Goal: Information Seeking & Learning: Find specific fact

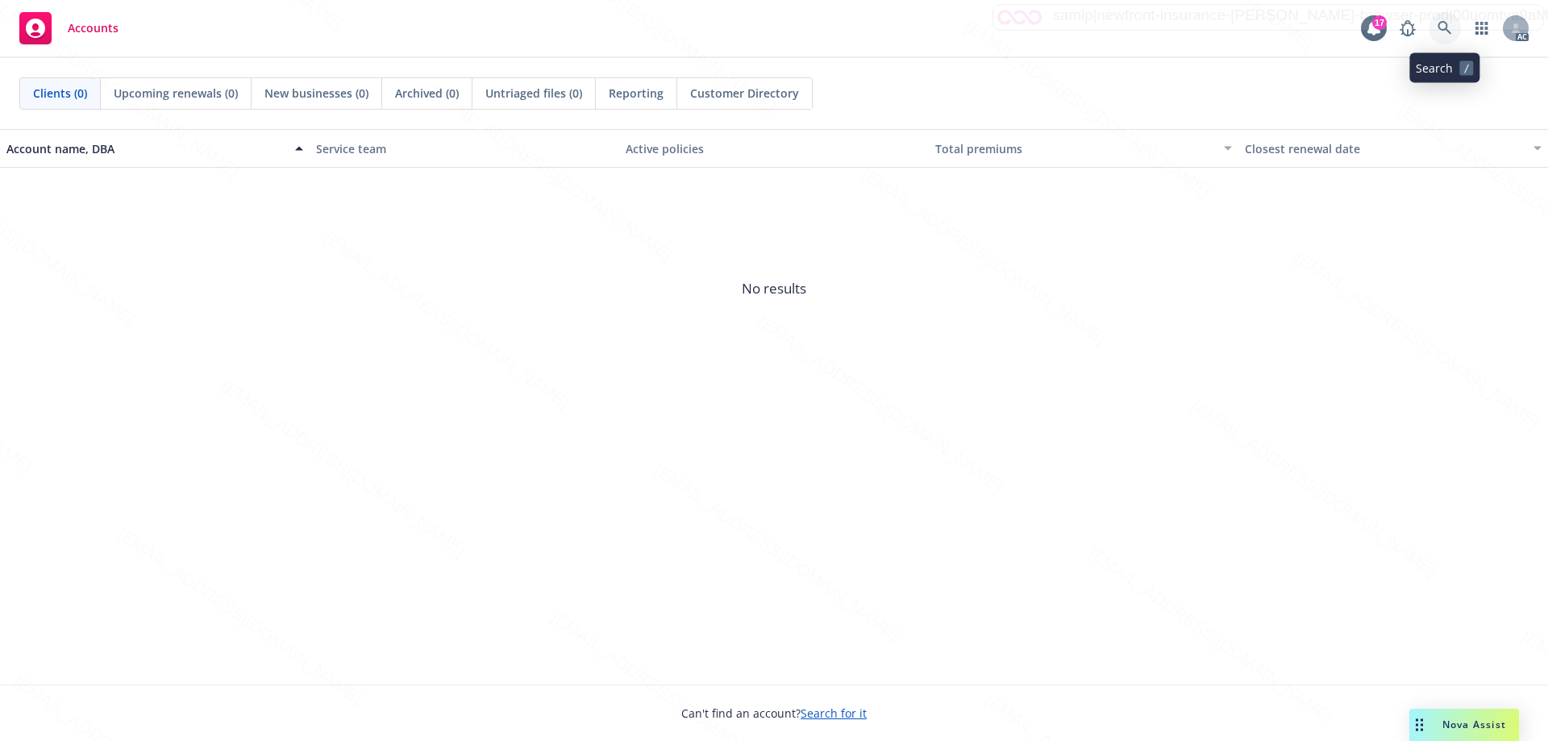
click at [1438, 26] on icon at bounding box center [1445, 28] width 15 height 15
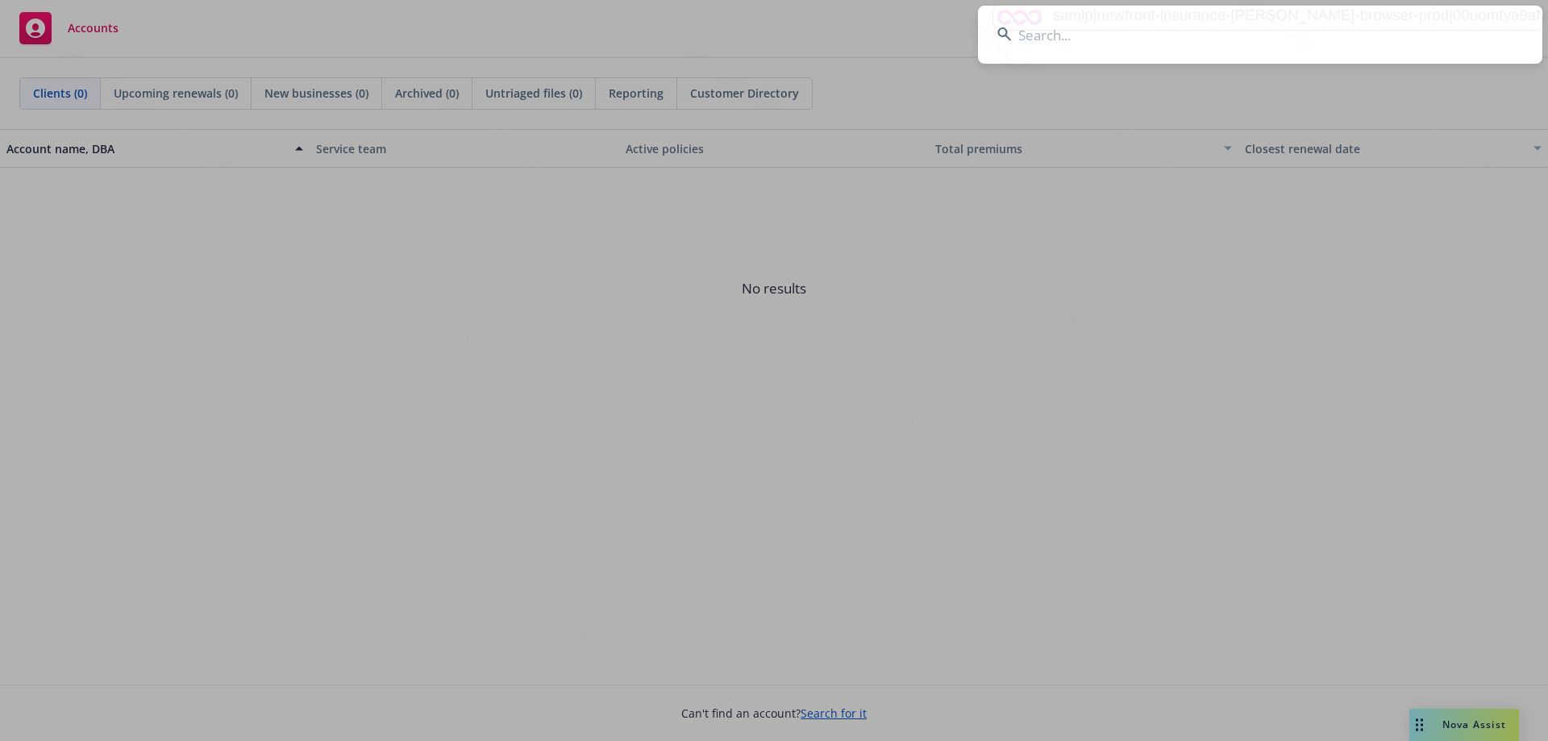
click at [1183, 40] on input at bounding box center [1260, 35] width 564 height 58
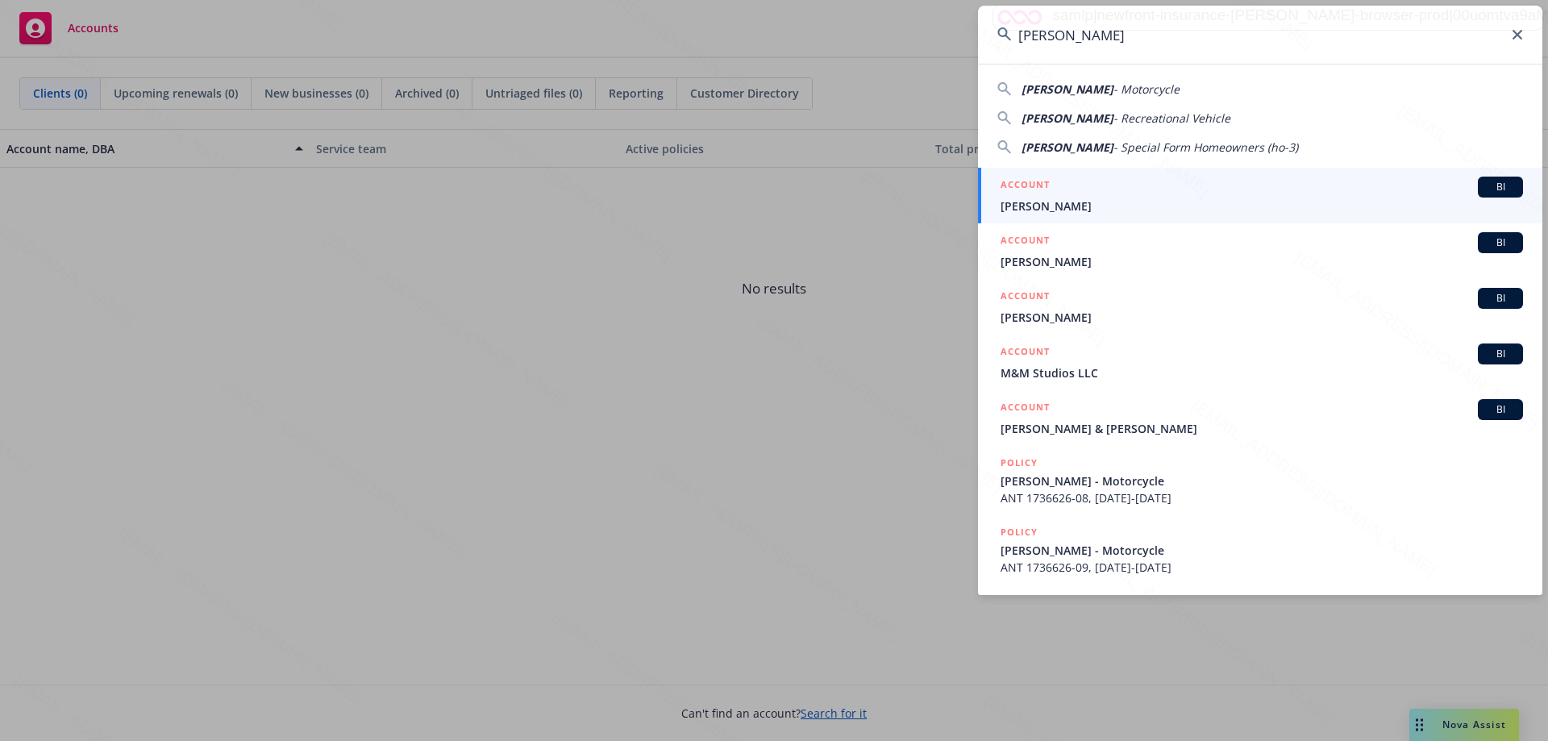
click at [1123, 93] on span "- Motorcycle" at bounding box center [1147, 88] width 66 height 15
type input "[PERSON_NAME] - Motorcycle"
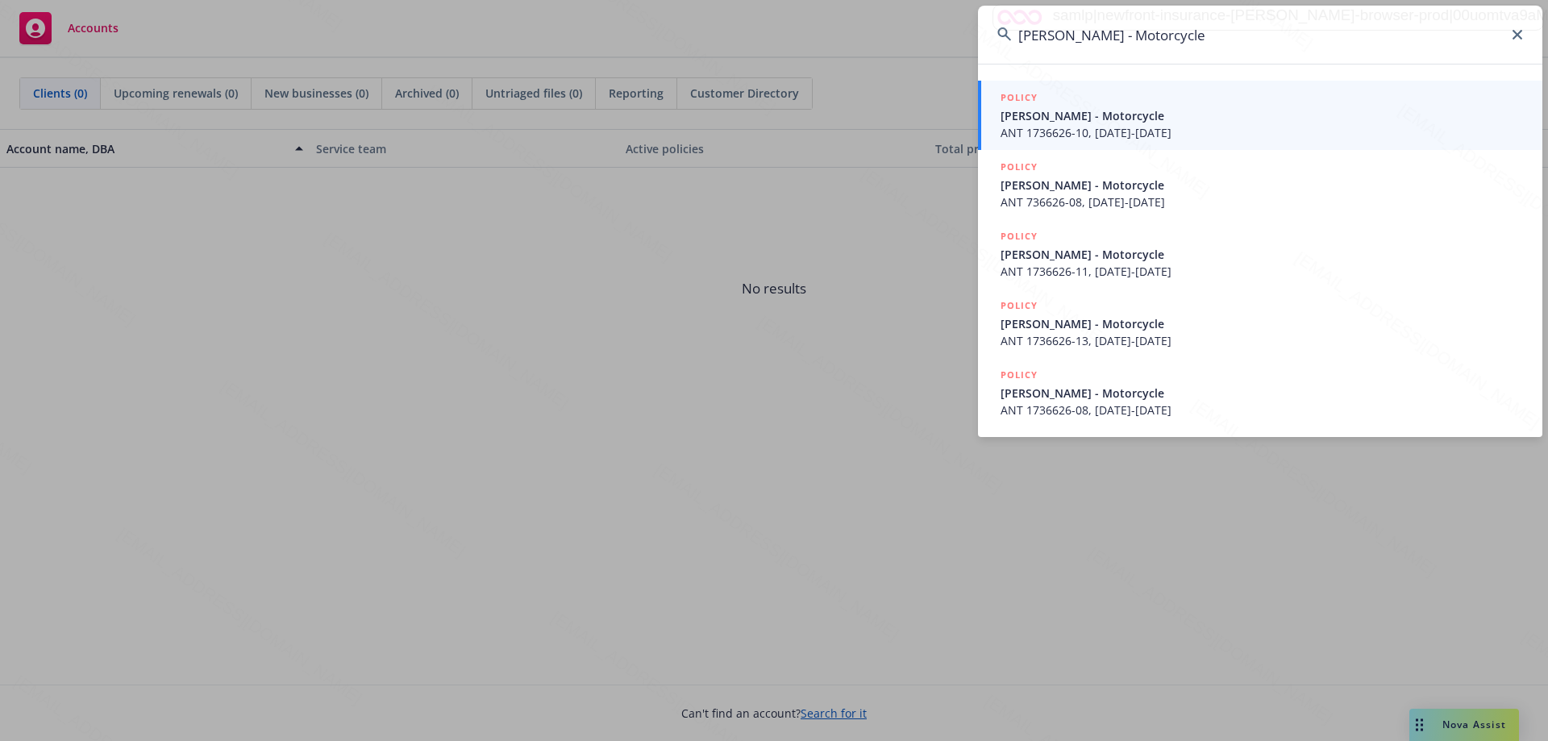
click at [1053, 121] on span "[PERSON_NAME] - Motorcycle" at bounding box center [1262, 115] width 523 height 17
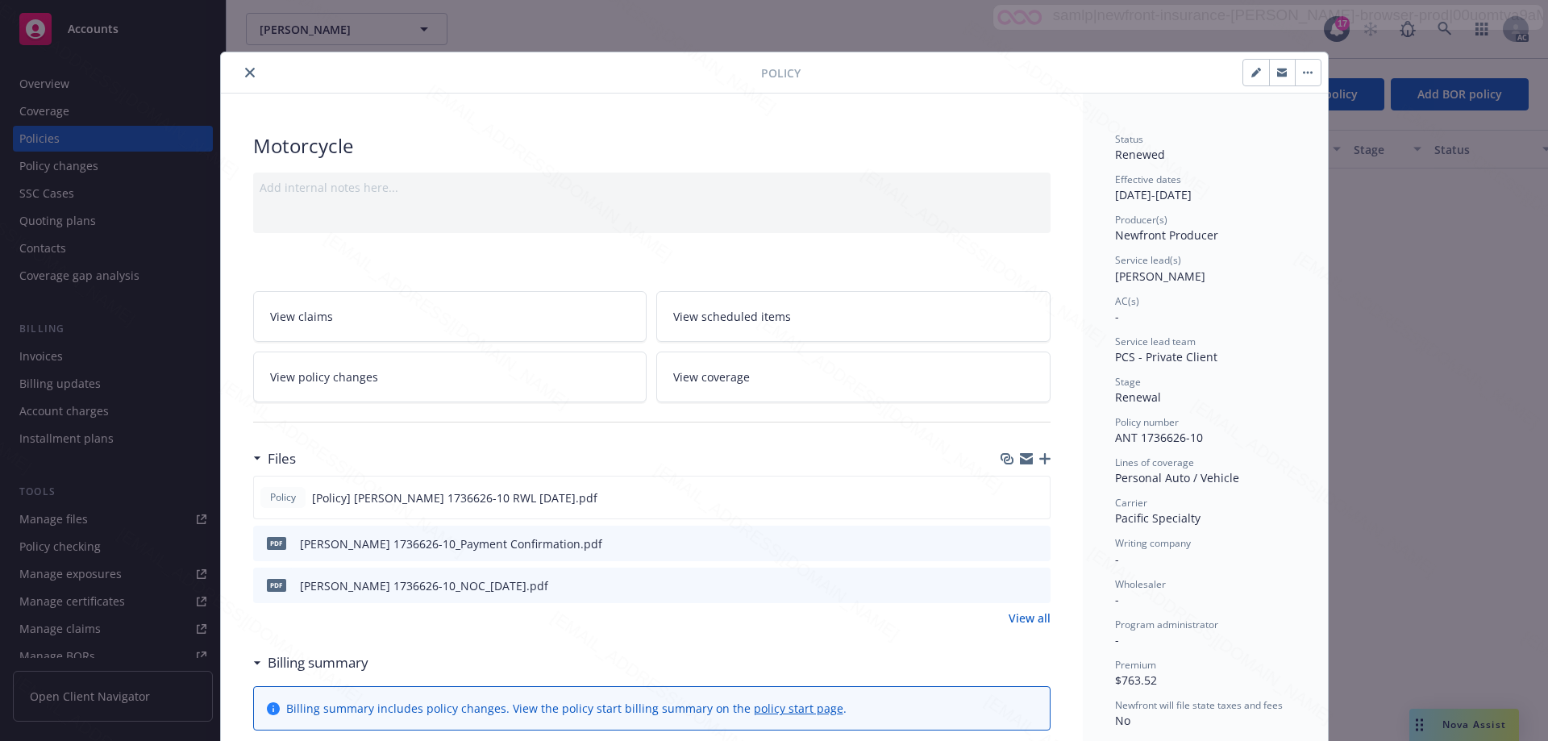
click at [240, 72] on button "close" at bounding box center [249, 72] width 19 height 19
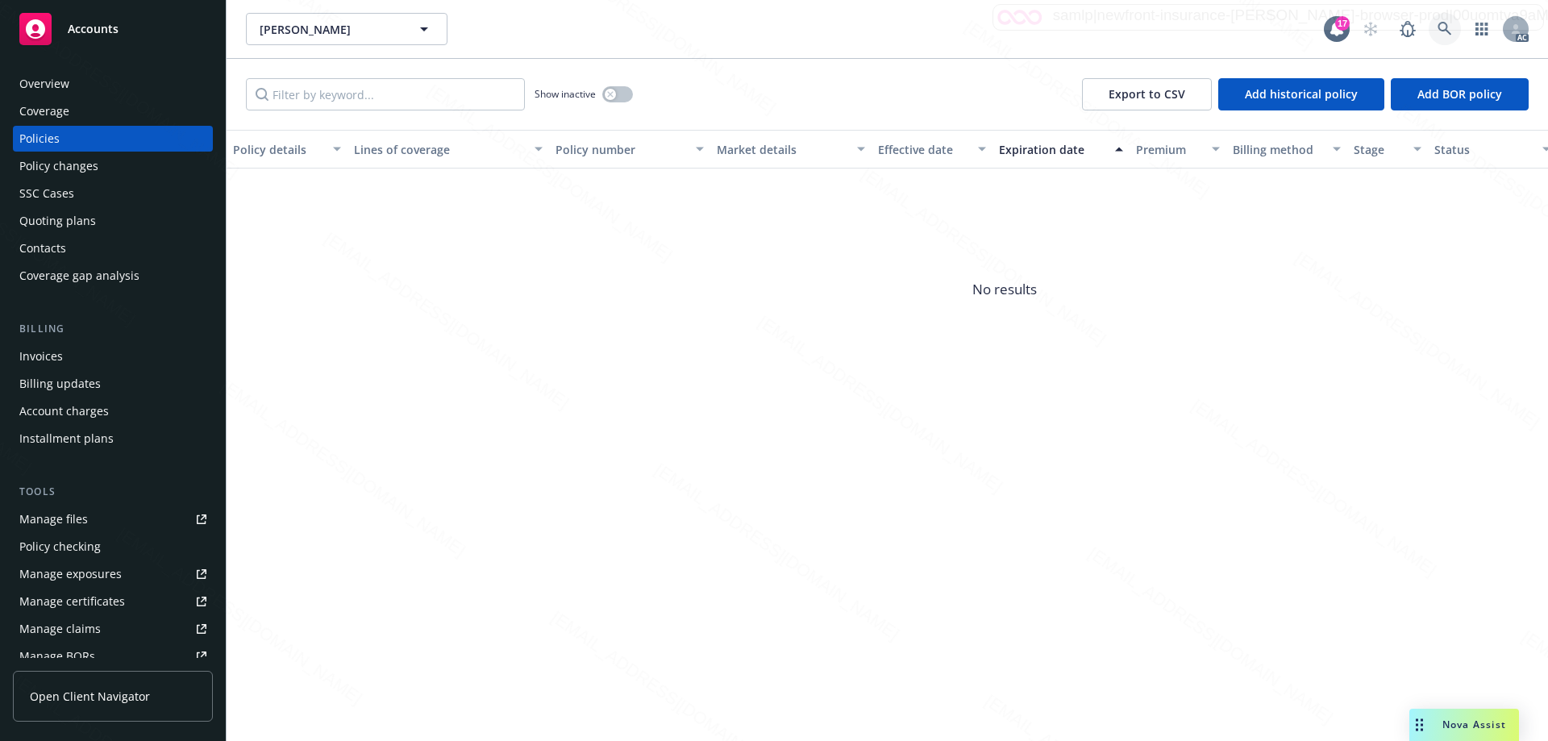
click at [1452, 19] on link at bounding box center [1445, 29] width 32 height 32
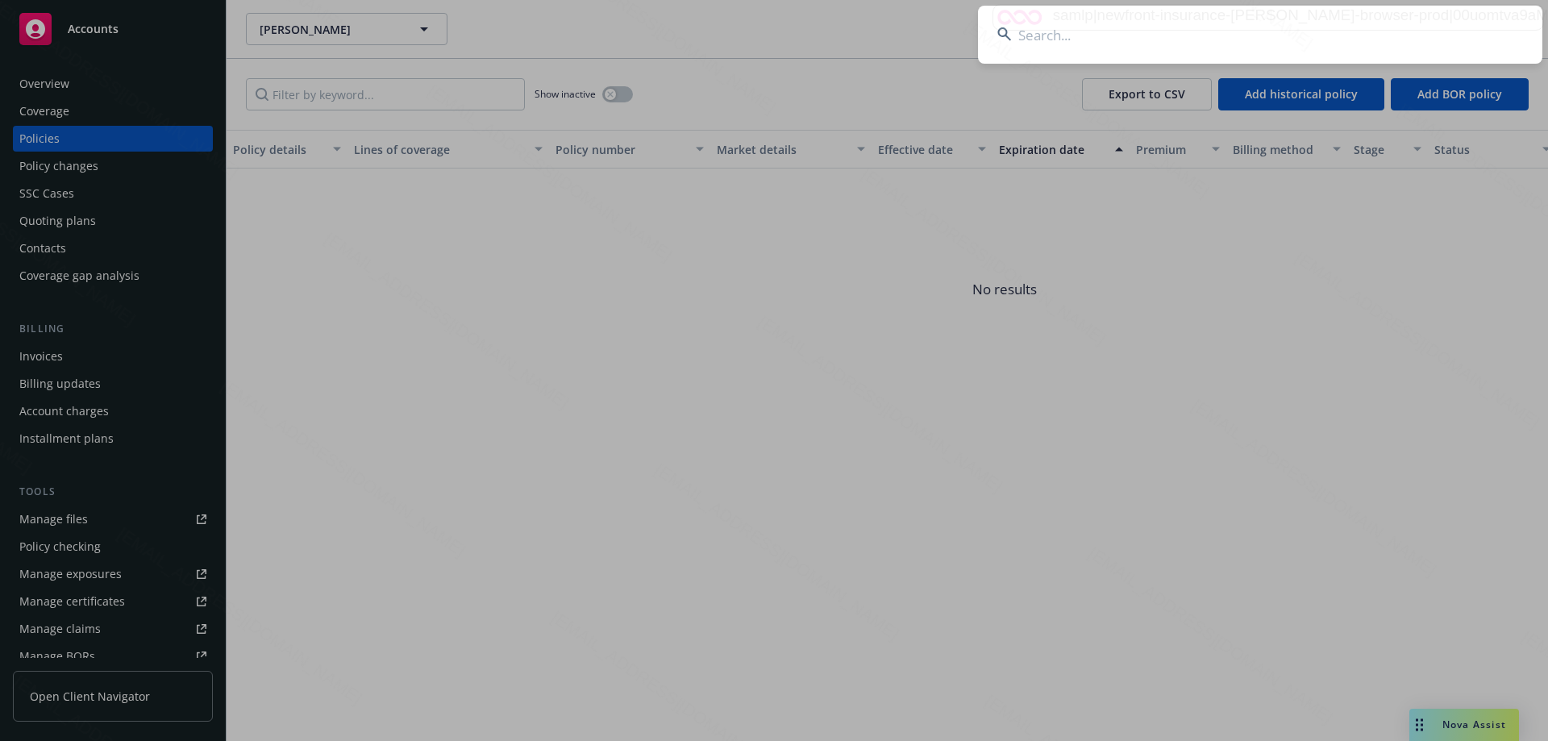
type input "[PERSON_NAME] Del [PERSON_NAME]"
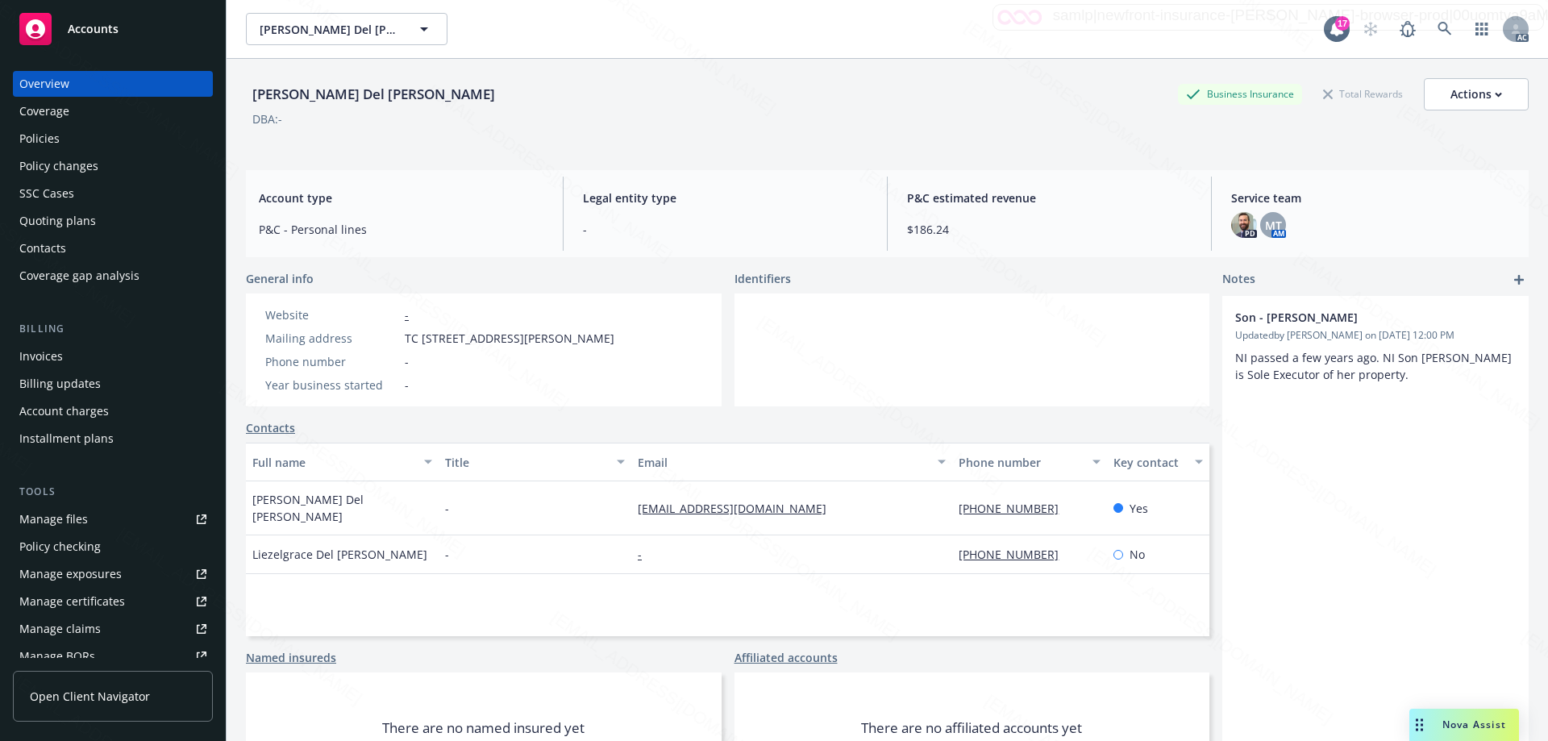
click at [41, 135] on div "Policies" at bounding box center [39, 139] width 40 height 26
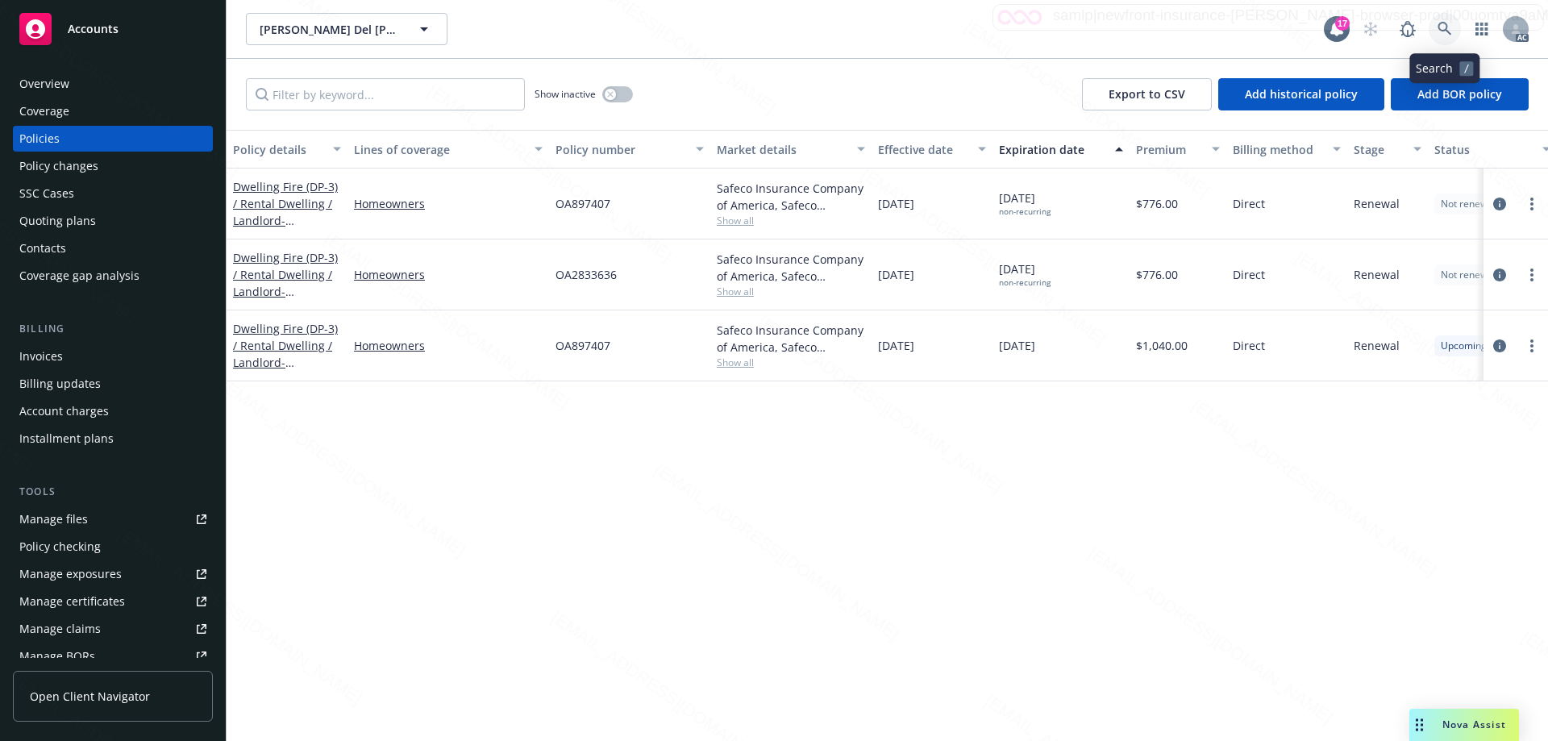
click at [1443, 23] on icon at bounding box center [1445, 29] width 14 height 14
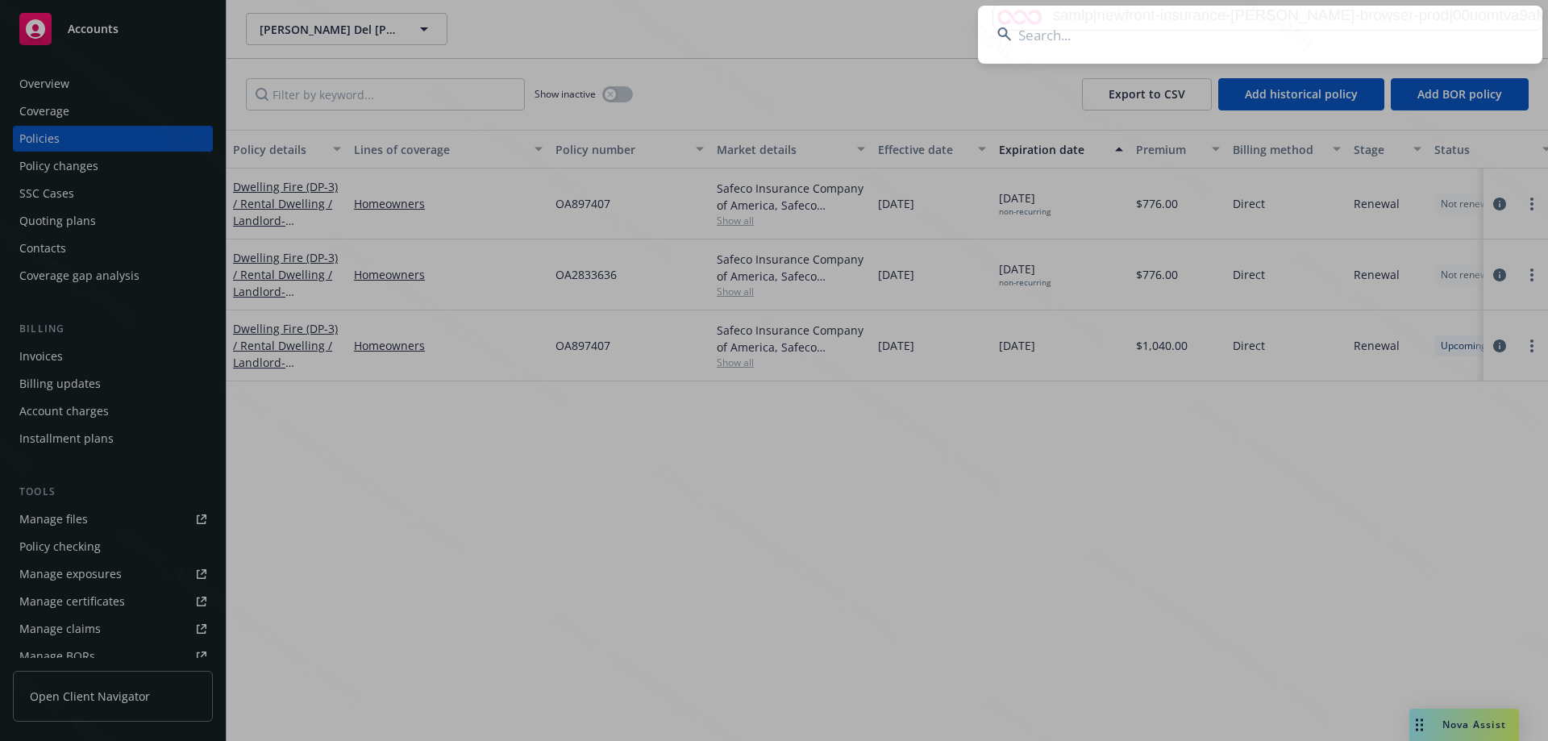
click at [1101, 42] on input at bounding box center [1260, 35] width 564 height 58
type input "[PERSON_NAME] & [PERSON_NAME]"
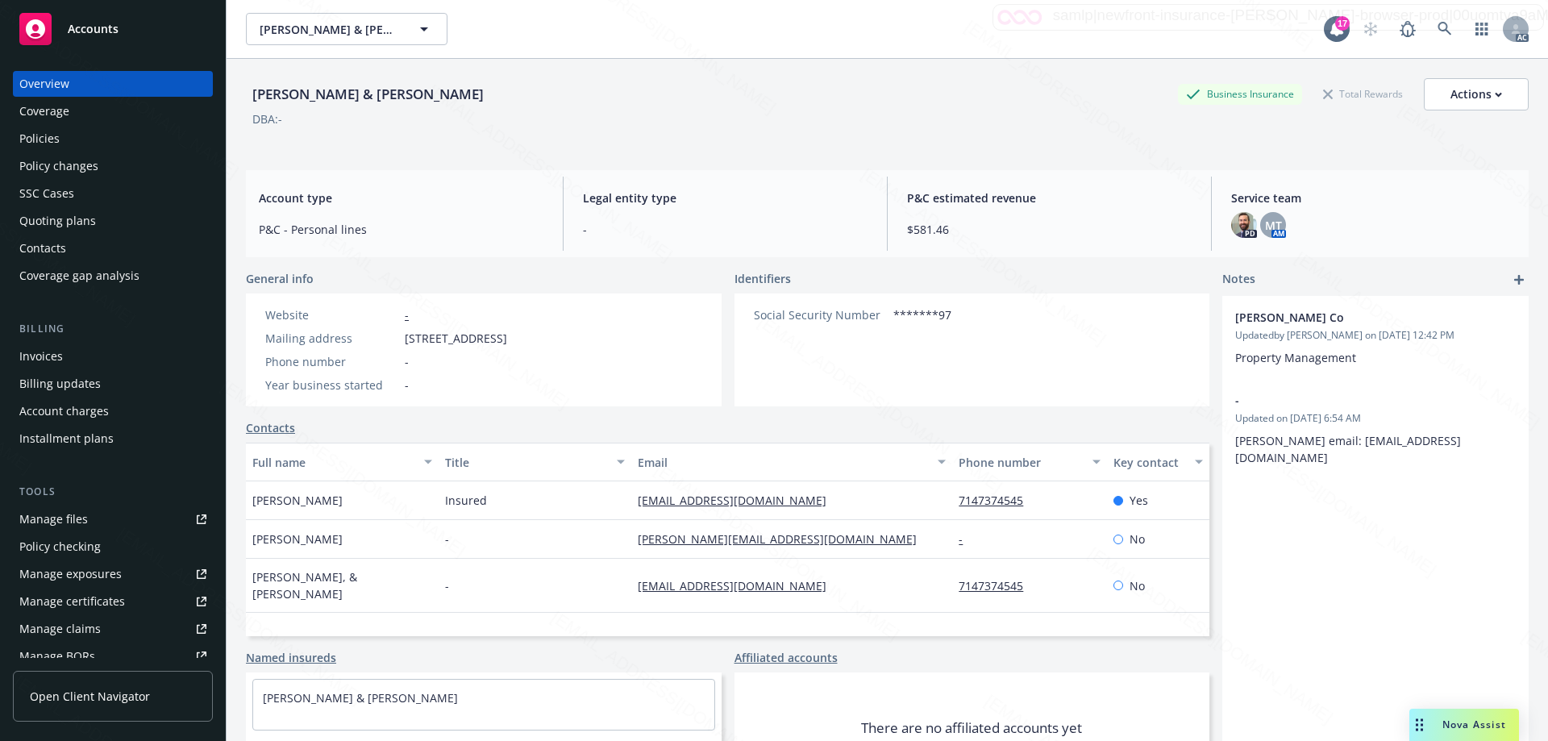
click at [47, 141] on div "Policies" at bounding box center [39, 139] width 40 height 26
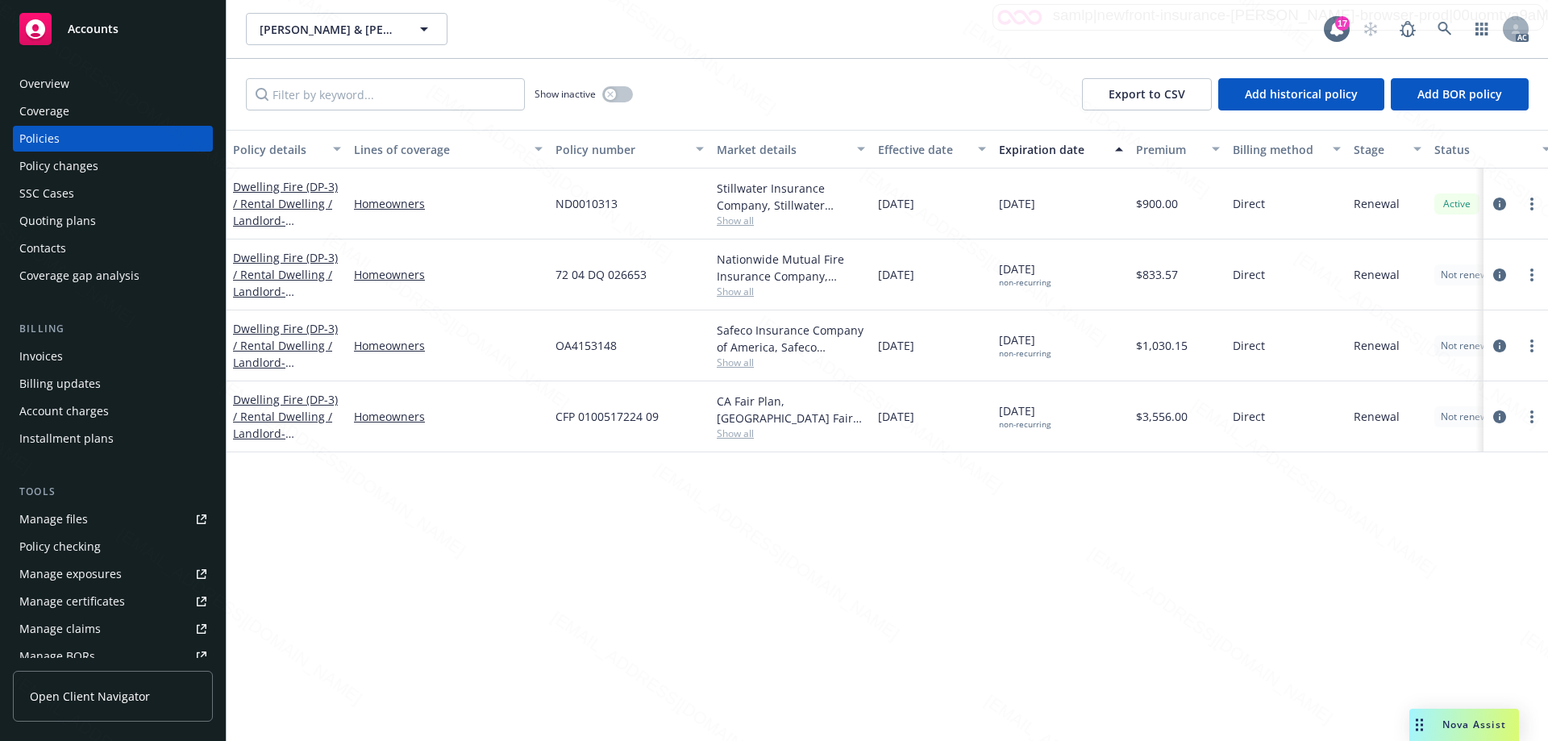
click at [627, 203] on div "ND0010313" at bounding box center [629, 204] width 161 height 71
click at [656, 206] on div "ND0010313" at bounding box center [629, 204] width 161 height 71
drag, startPoint x: 625, startPoint y: 203, endPoint x: 552, endPoint y: 202, distance: 72.6
click at [552, 202] on div "ND0010313" at bounding box center [629, 204] width 161 height 71
copy span "ND0010313"
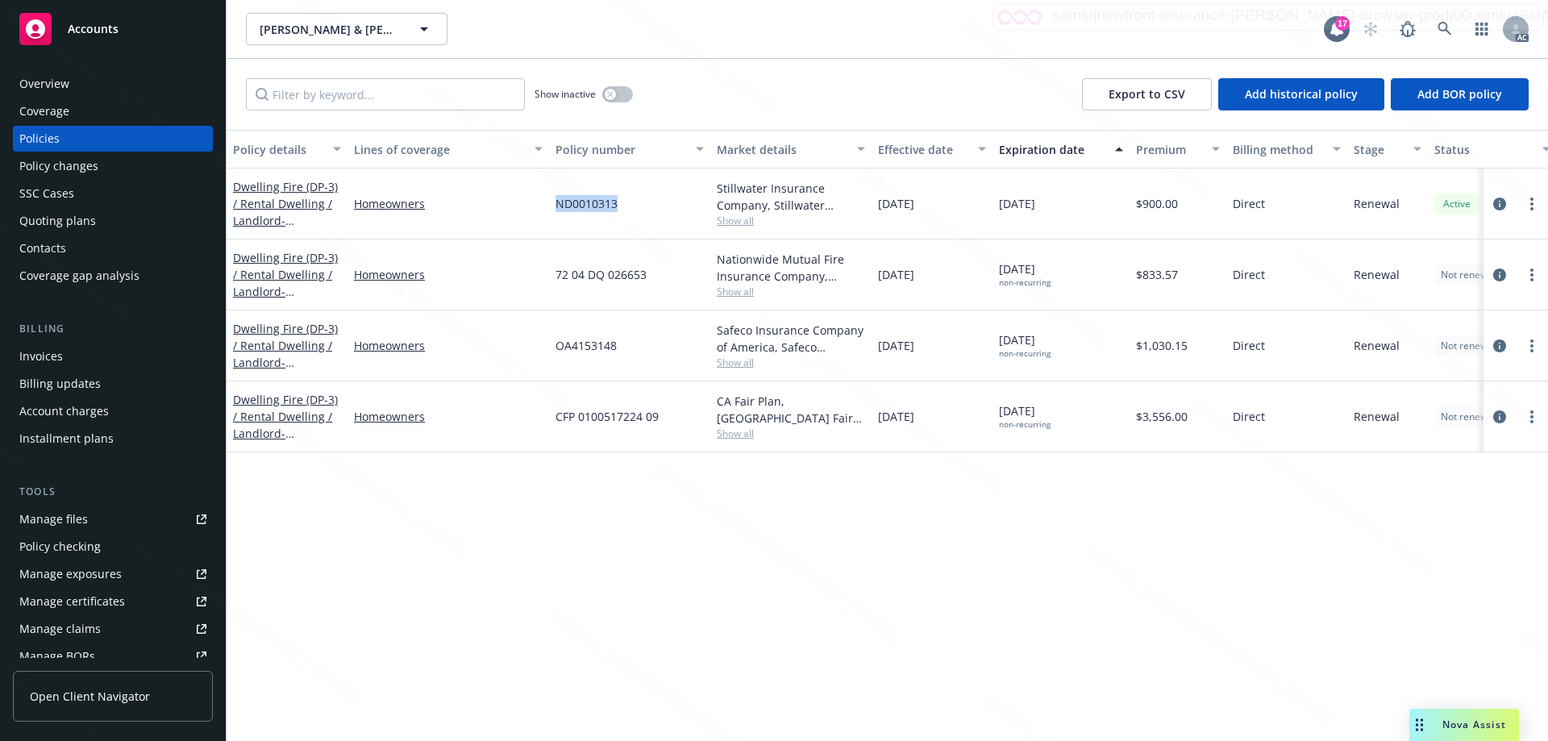
copy span "ND0010313"
click at [1447, 28] on icon at bounding box center [1445, 29] width 14 height 14
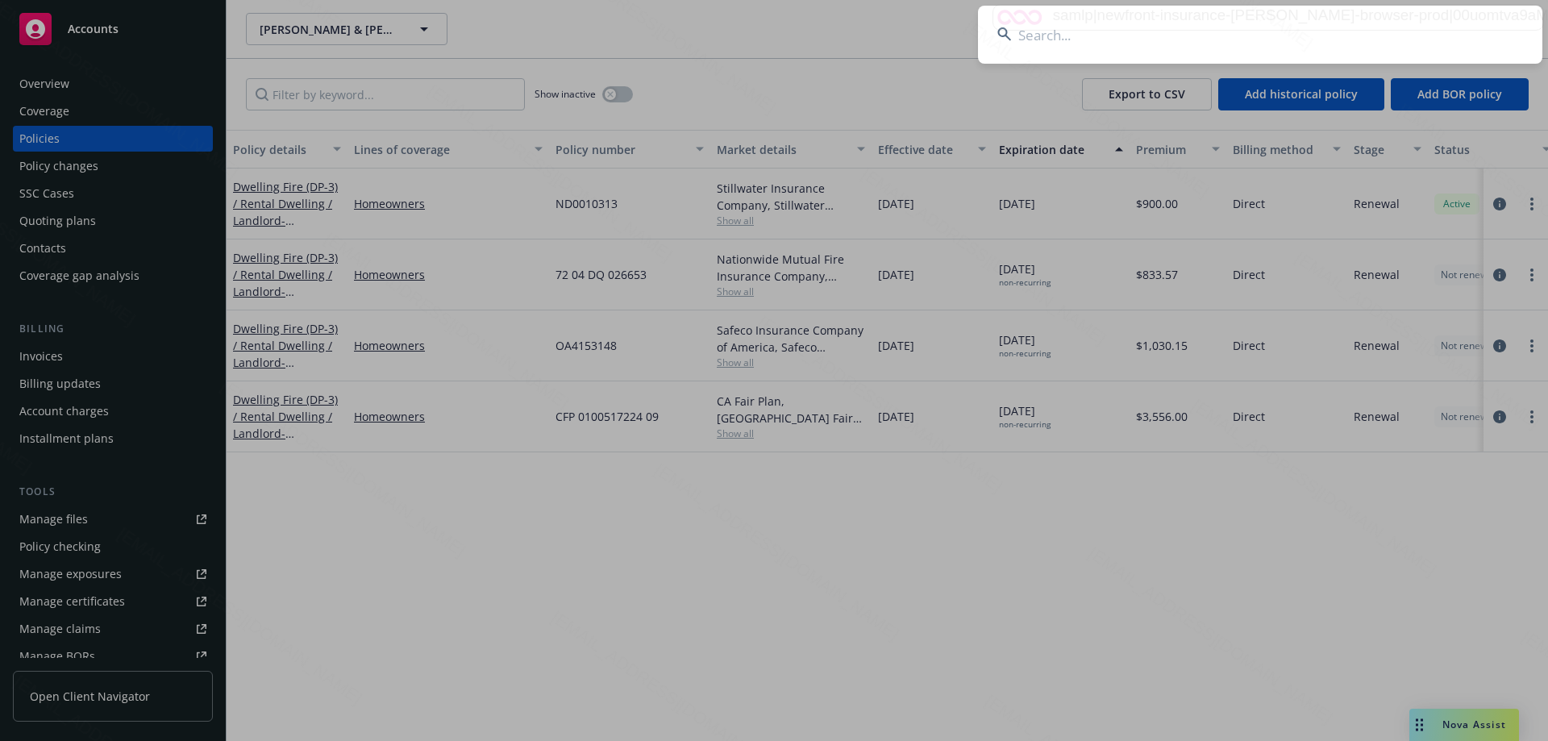
type input "[PERSON_NAME]"
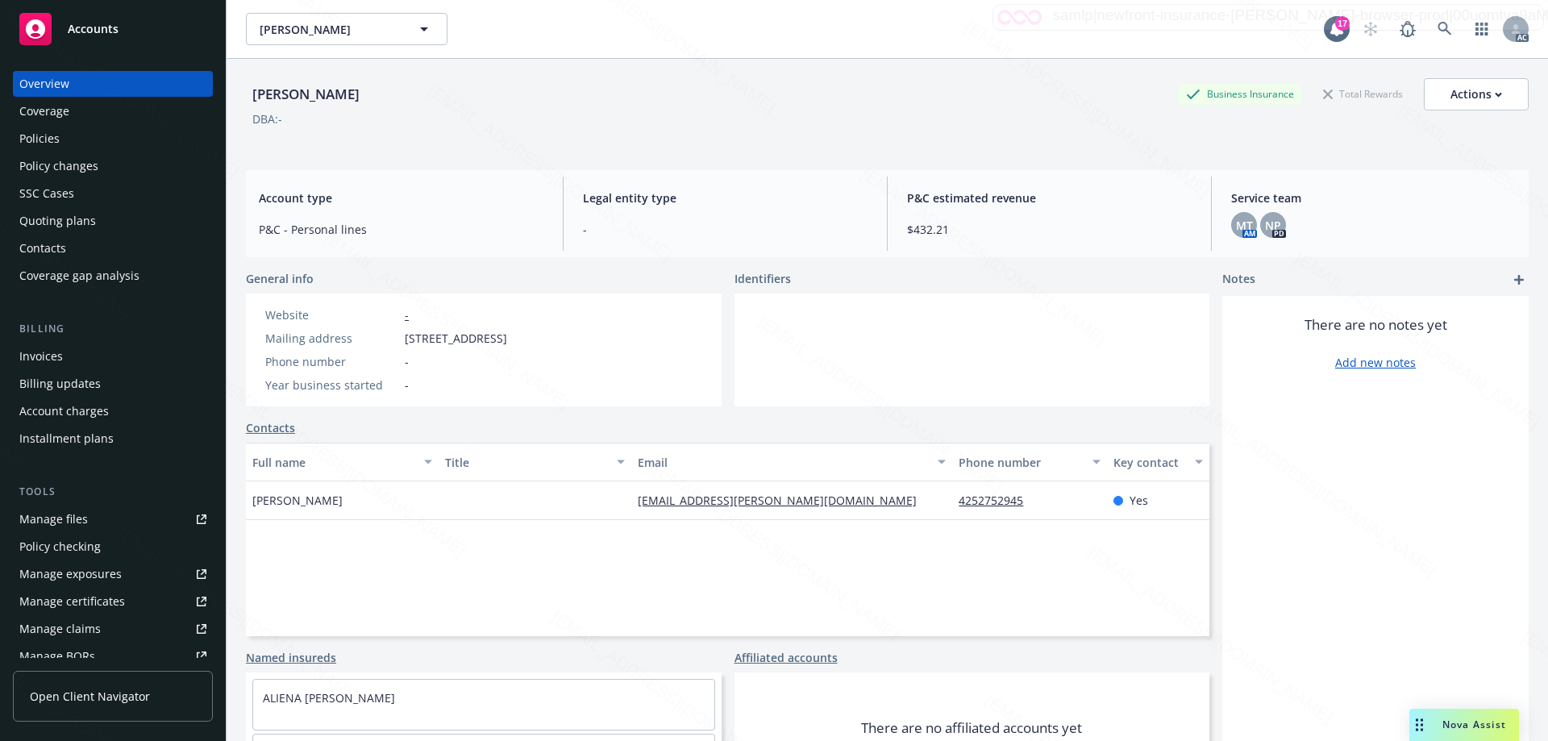
click at [44, 147] on div "Policies" at bounding box center [39, 139] width 40 height 26
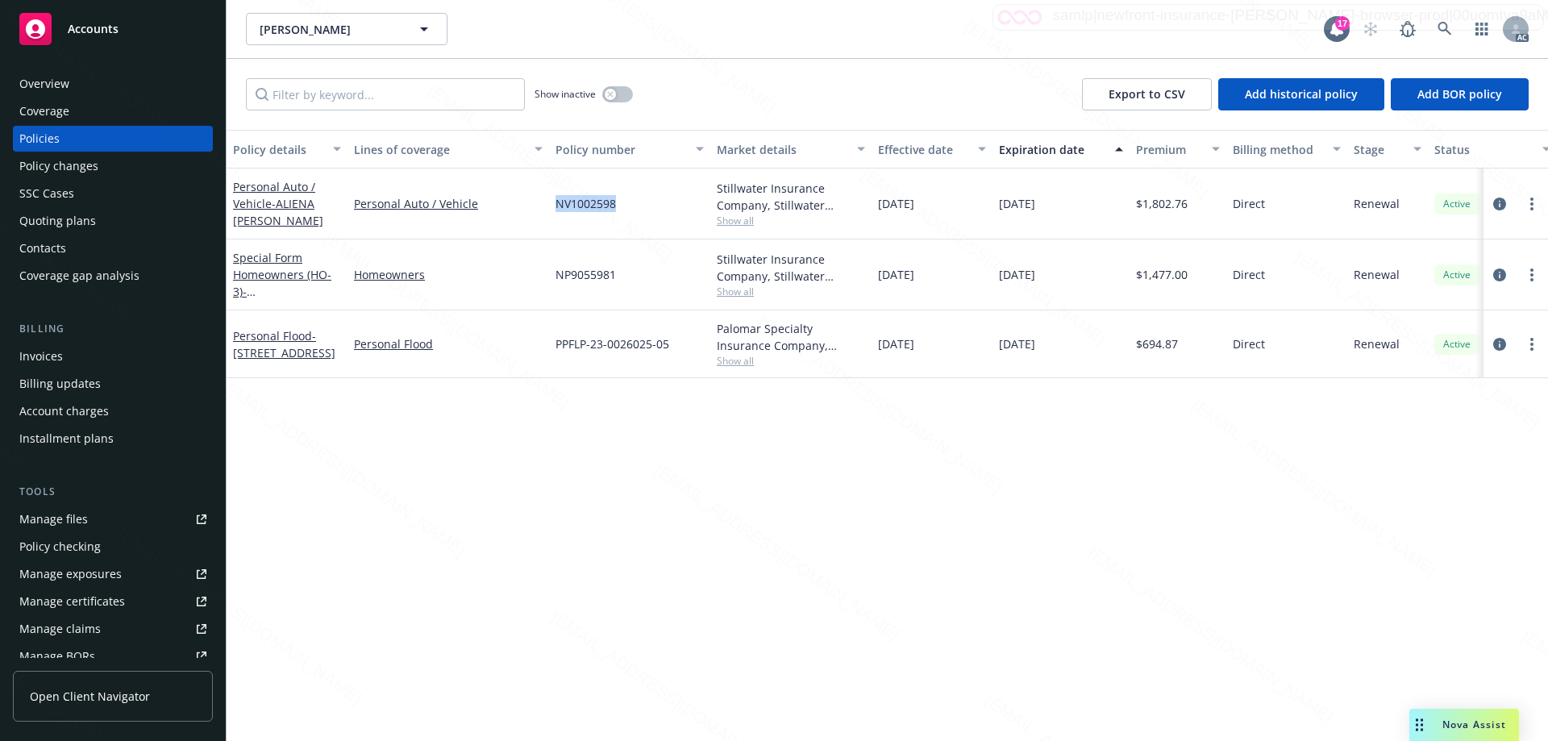
drag, startPoint x: 621, startPoint y: 202, endPoint x: 548, endPoint y: 202, distance: 72.6
click at [548, 202] on div "Personal Auto / Vehicle - ALIENA [PERSON_NAME] Personal Auto / Vehicle NV100259…" at bounding box center [1005, 204] width 1556 height 71
copy div "NV1002598"
click at [1446, 28] on icon at bounding box center [1445, 29] width 14 height 14
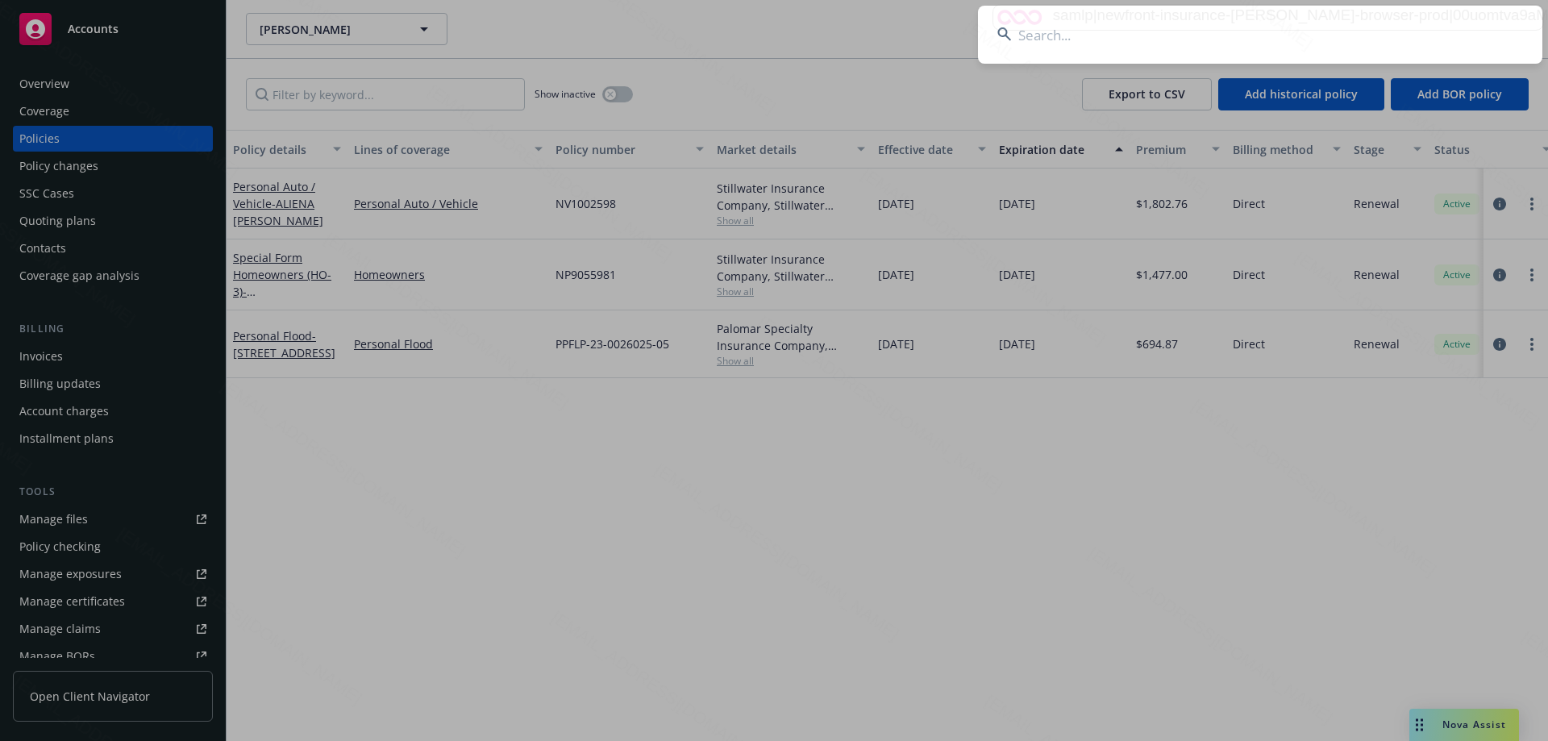
type input "[PERSON_NAME] & [PERSON_NAME]"
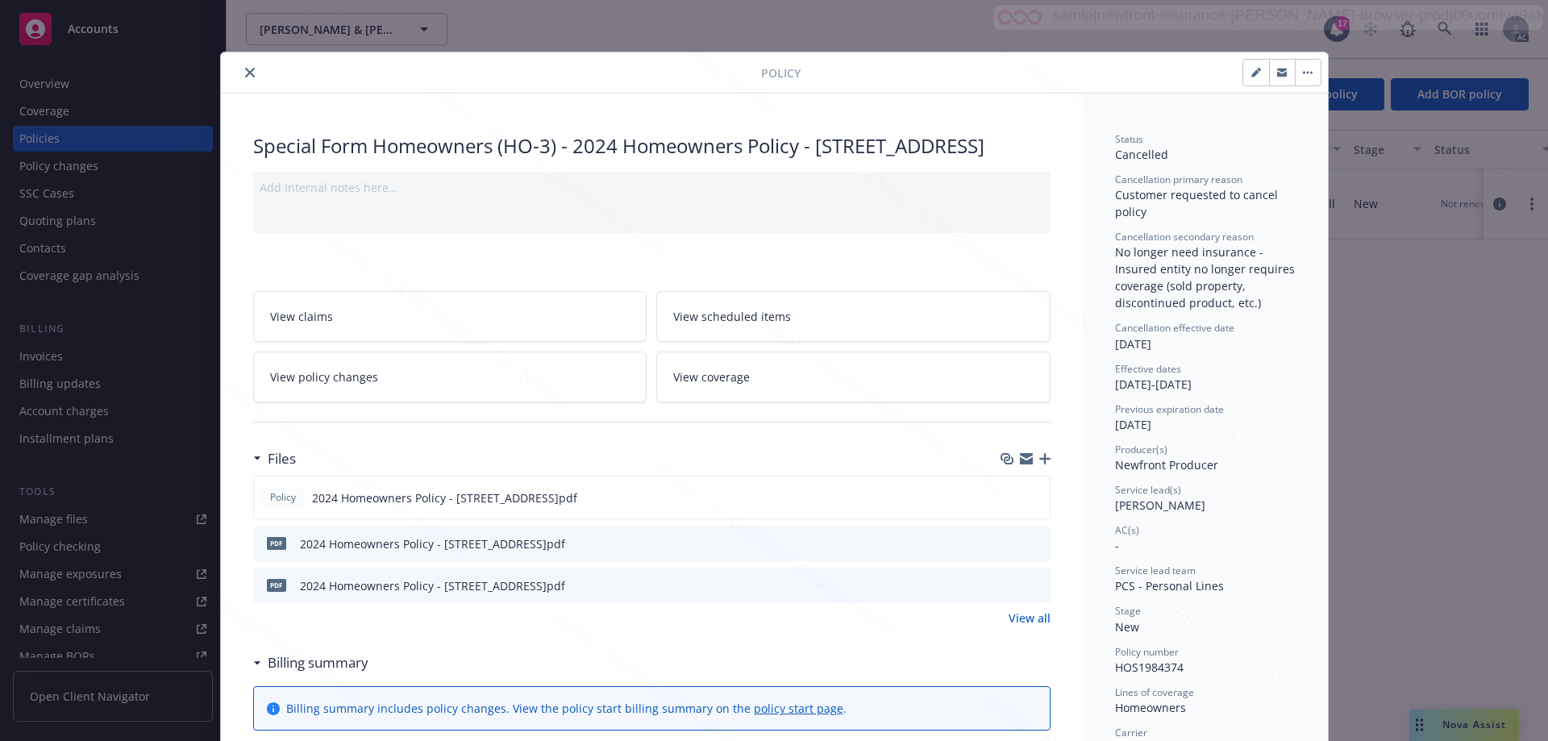
click at [245, 69] on icon "close" at bounding box center [250, 73] width 10 height 10
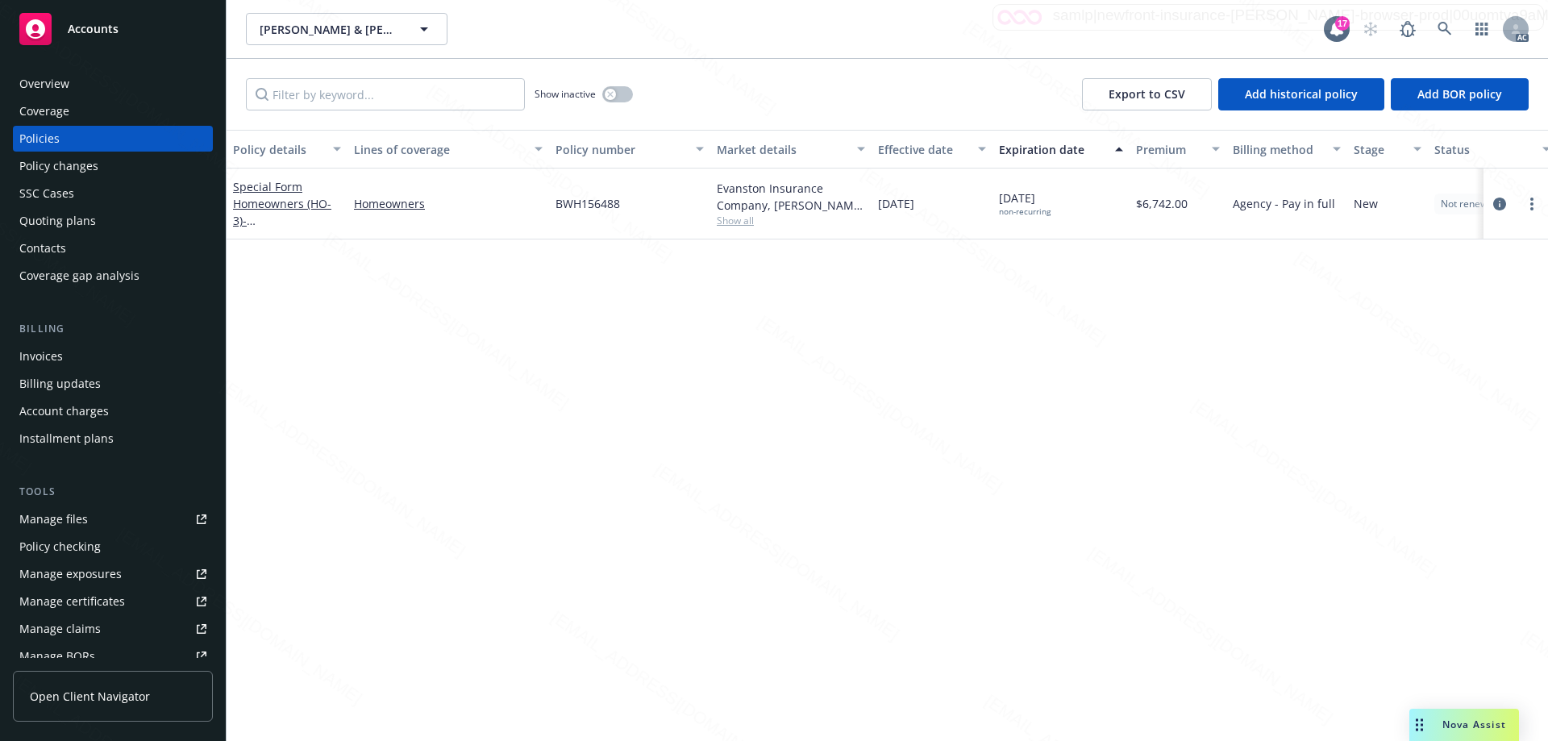
click at [736, 219] on span "Show all" at bounding box center [791, 221] width 148 height 14
click at [1442, 27] on icon at bounding box center [1445, 29] width 15 height 15
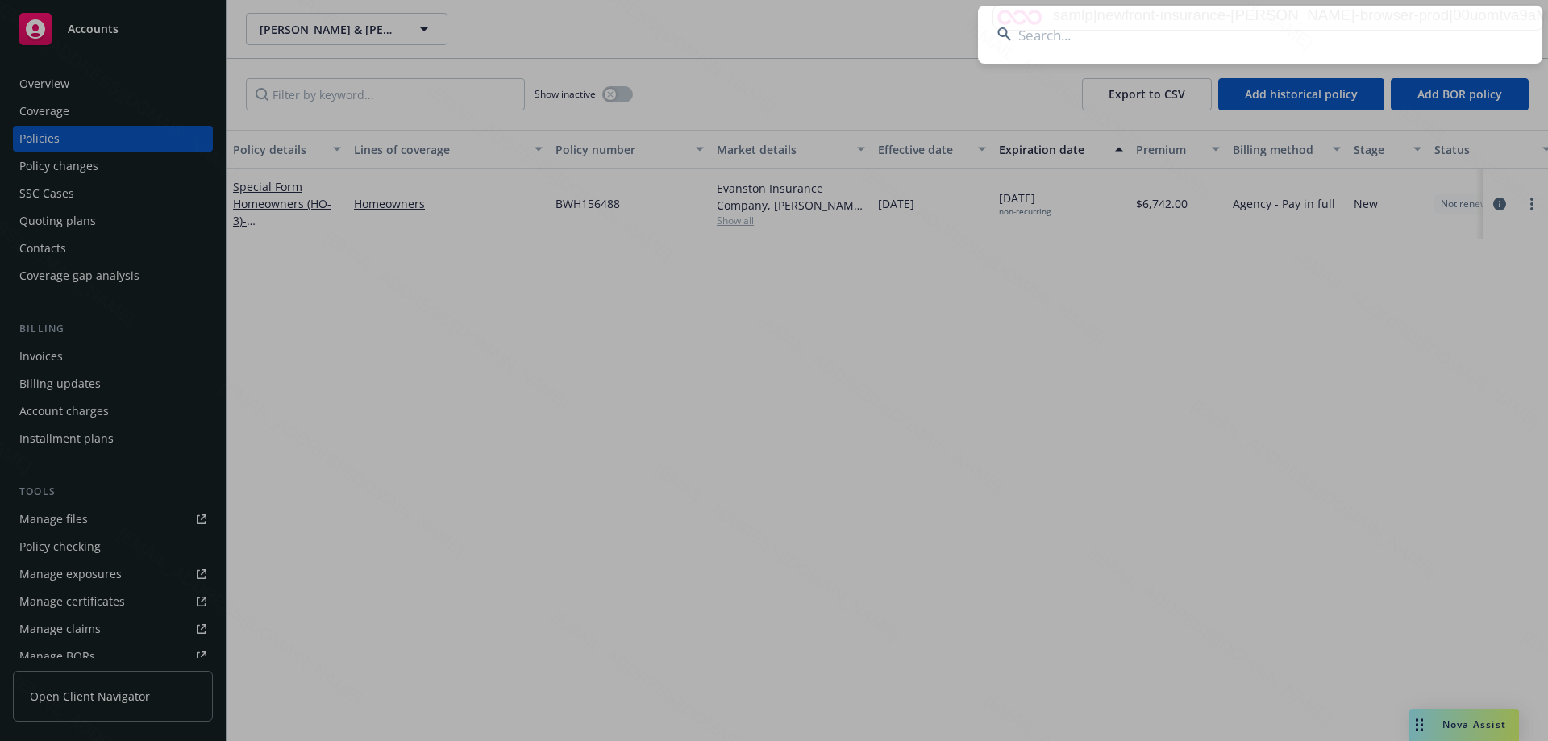
type input "[PERSON_NAME]"
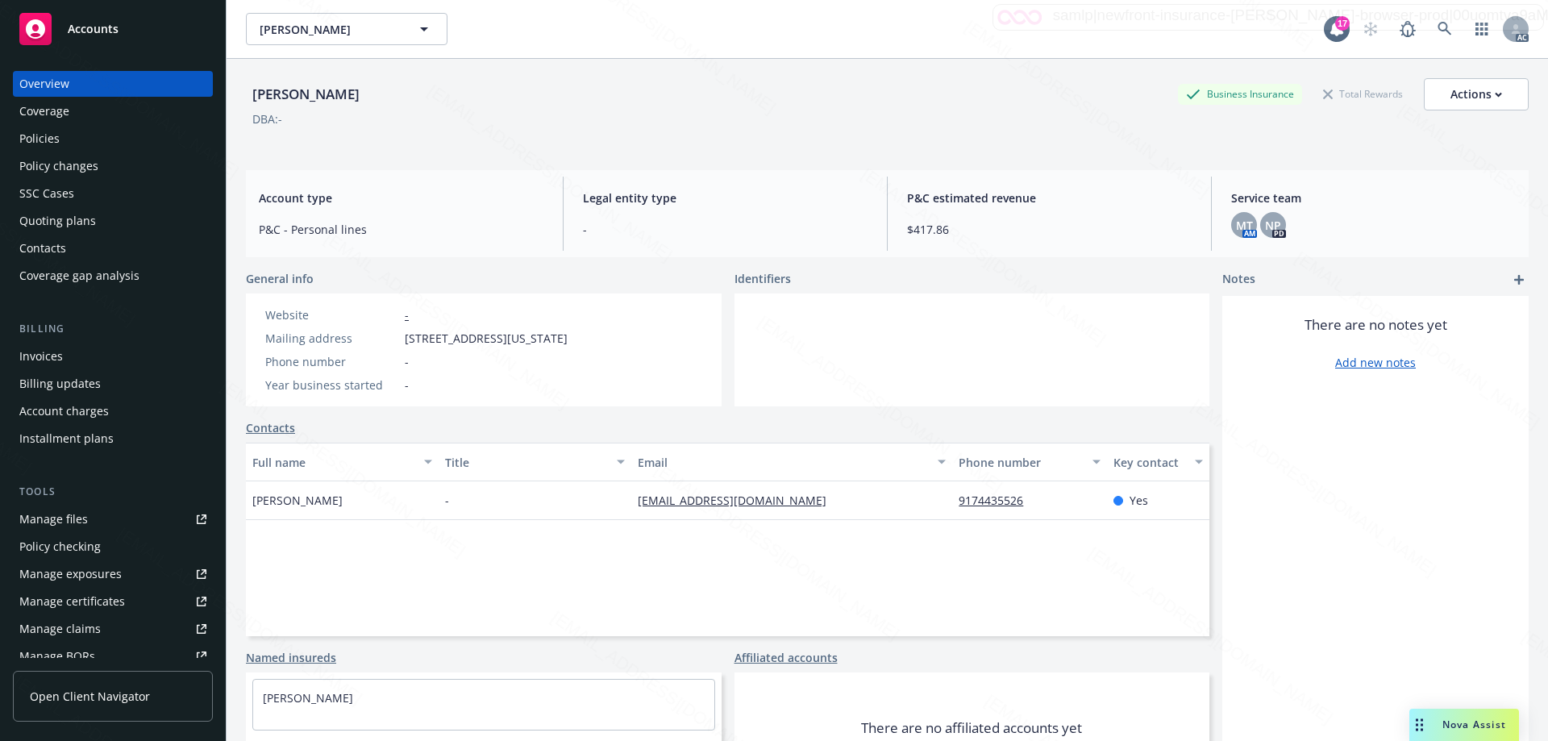
click at [65, 138] on div "Policies" at bounding box center [112, 139] width 187 height 26
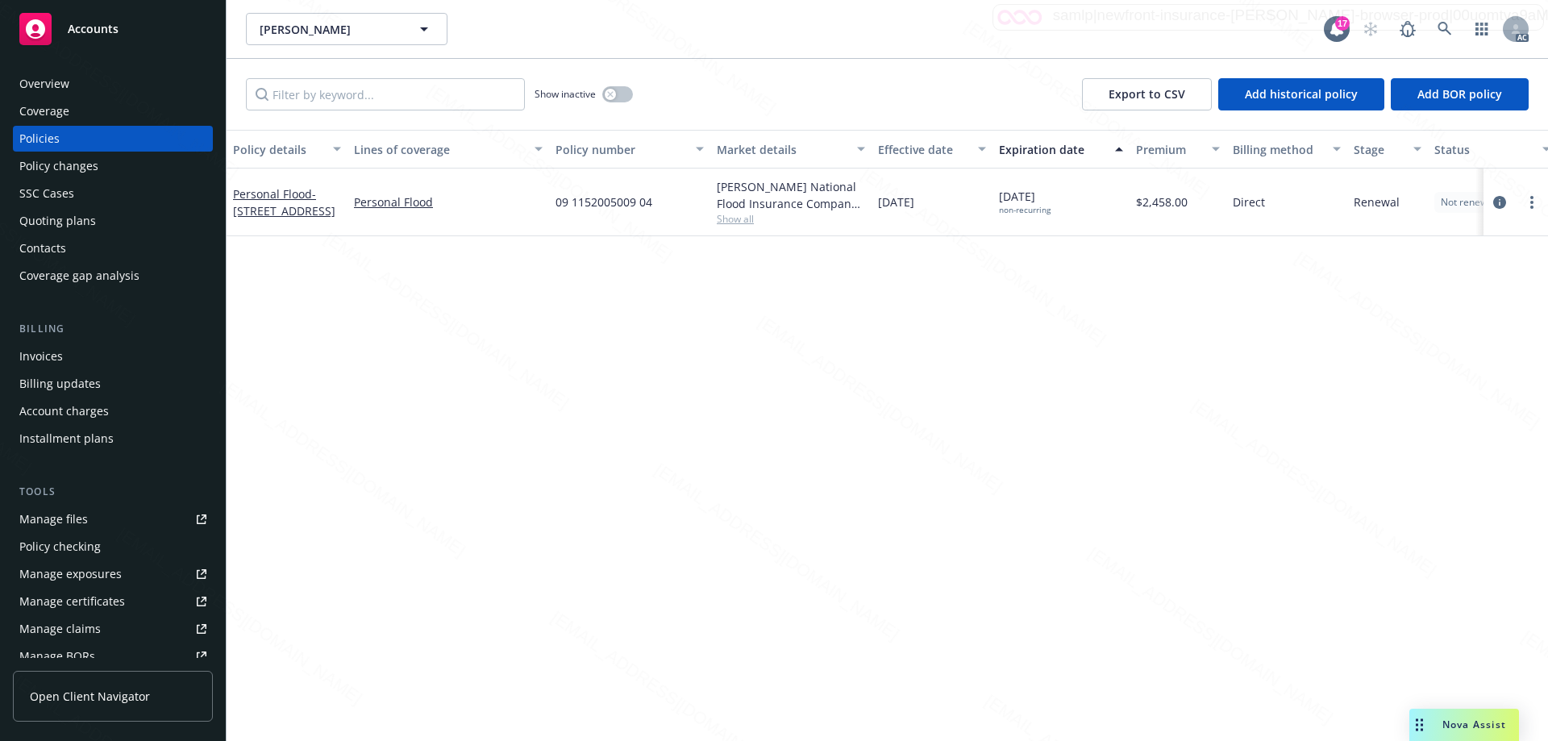
click at [655, 207] on div "09 1152005009 04" at bounding box center [629, 203] width 161 height 68
drag, startPoint x: 556, startPoint y: 203, endPoint x: 676, endPoint y: 203, distance: 119.3
click at [676, 203] on div "09 1152005009 04" at bounding box center [629, 203] width 161 height 68
copy span "09 1152005009 04"
click at [1439, 26] on icon at bounding box center [1445, 29] width 14 height 14
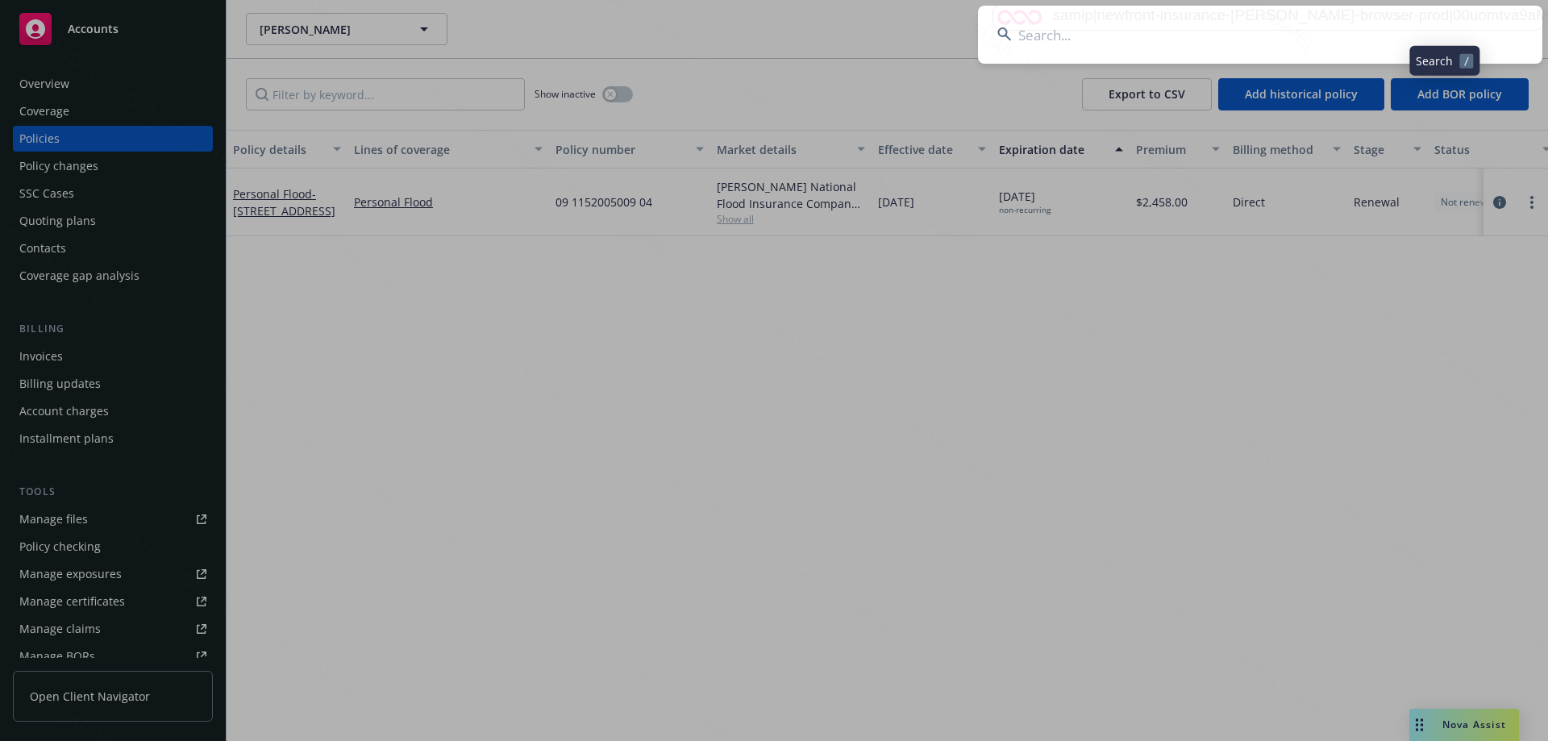
type input "[PERSON_NAME] & [PERSON_NAME]"
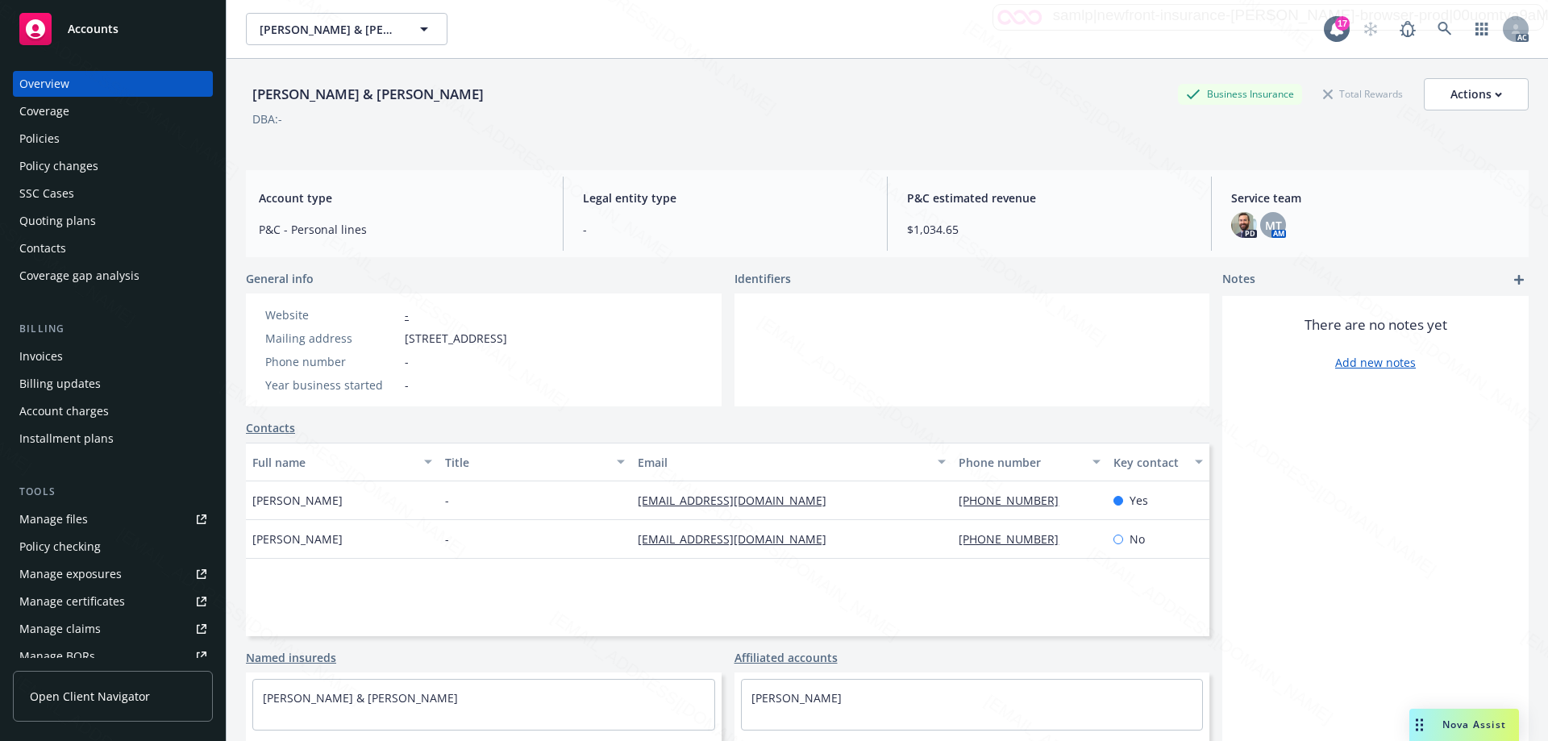
click at [39, 137] on div "Policies" at bounding box center [39, 139] width 40 height 26
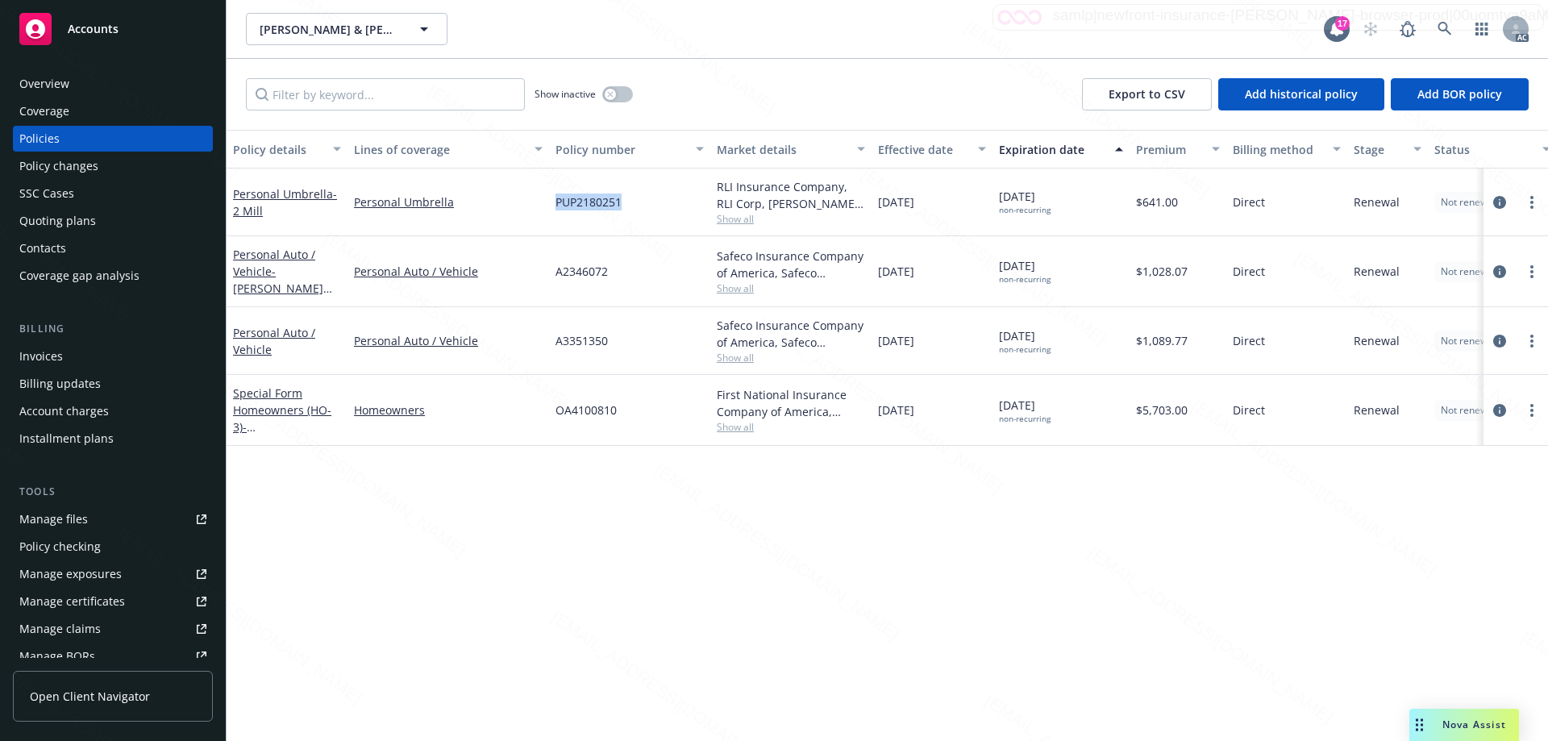
drag, startPoint x: 633, startPoint y: 201, endPoint x: 553, endPoint y: 200, distance: 79.8
click at [553, 200] on div "PUP2180251" at bounding box center [629, 203] width 161 height 68
copy span "PUP2180251"
click at [1447, 28] on icon at bounding box center [1445, 29] width 14 height 14
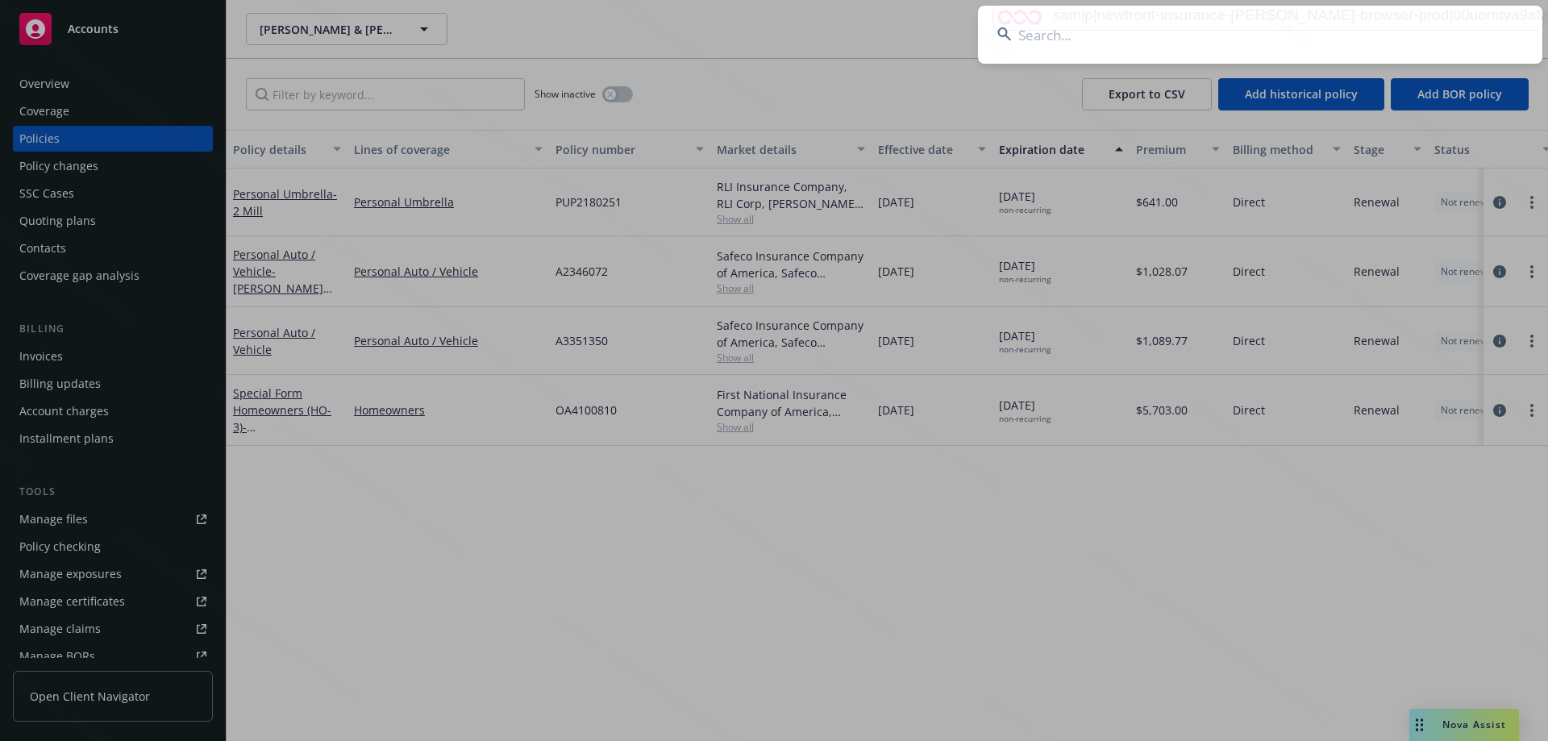
type input "[PERSON_NAME][DEMOGRAPHIC_DATA]"
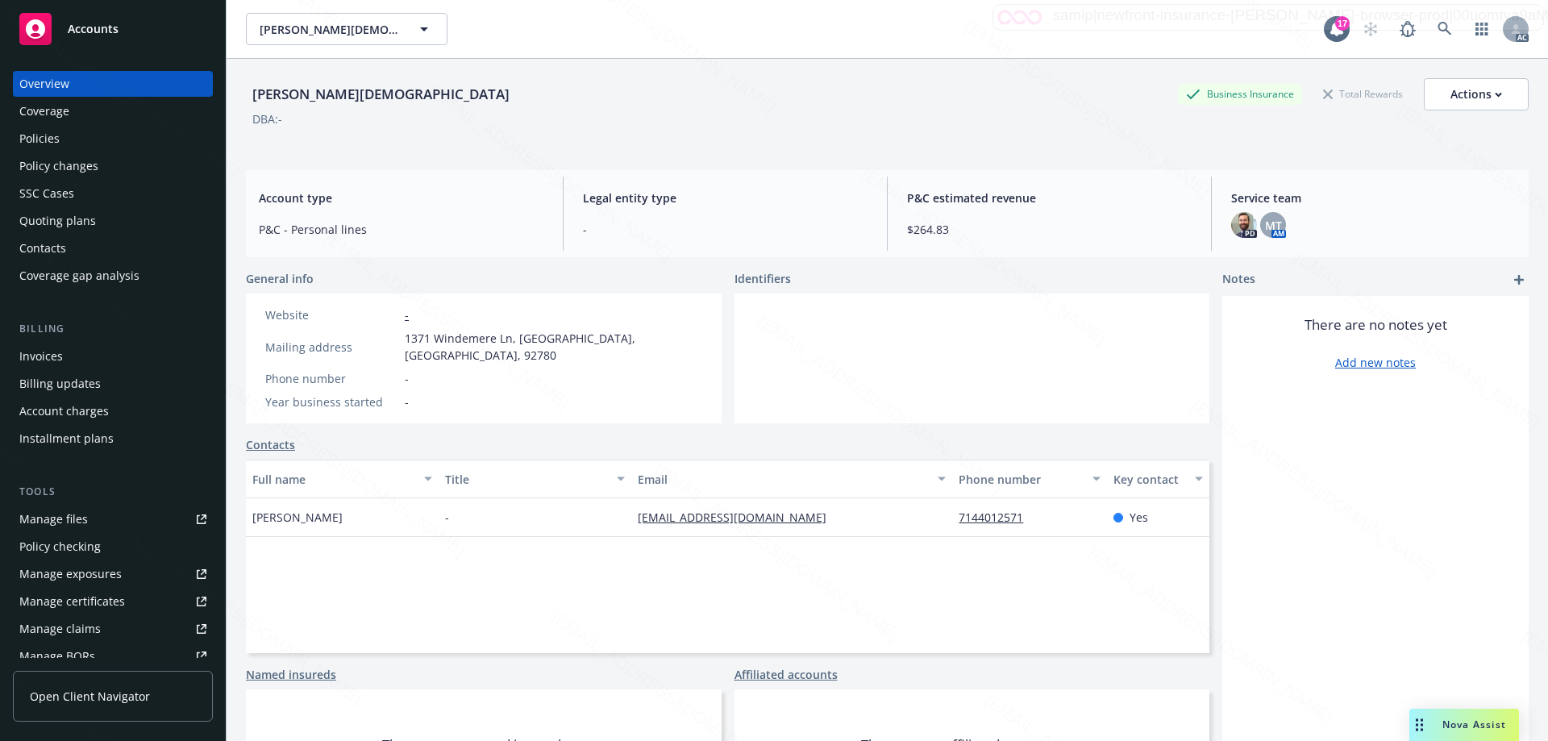
click at [59, 131] on div "Policies" at bounding box center [112, 139] width 187 height 26
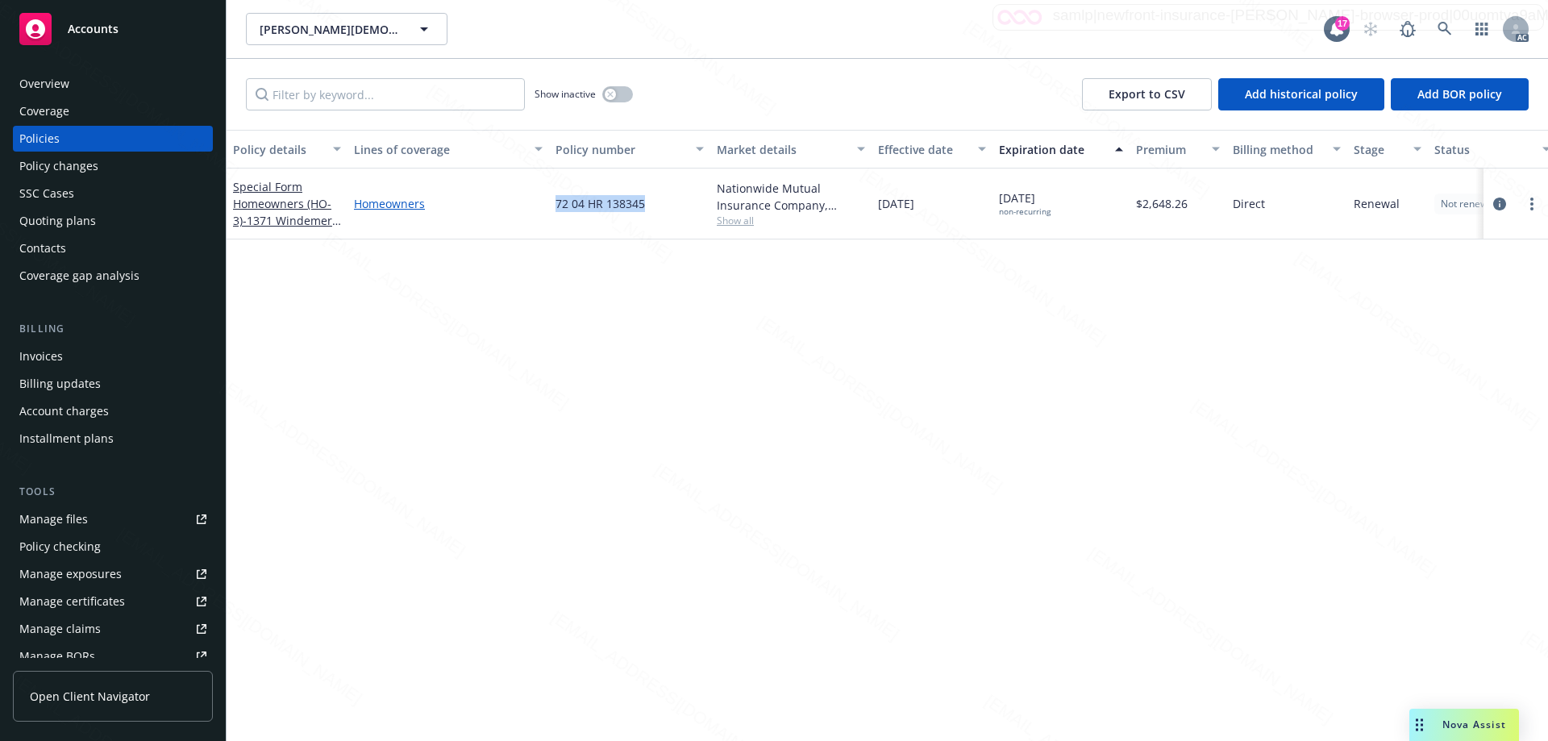
drag, startPoint x: 644, startPoint y: 206, endPoint x: 536, endPoint y: 205, distance: 108.1
click at [536, 205] on div "Special Form Homeowners (HO-3) - [STREET_ADDRESS] Homeowners 72 04 HR 138345 Na…" at bounding box center [1005, 204] width 1556 height 71
copy div "72 04 HR 138345"
click at [1447, 29] on icon at bounding box center [1445, 29] width 14 height 14
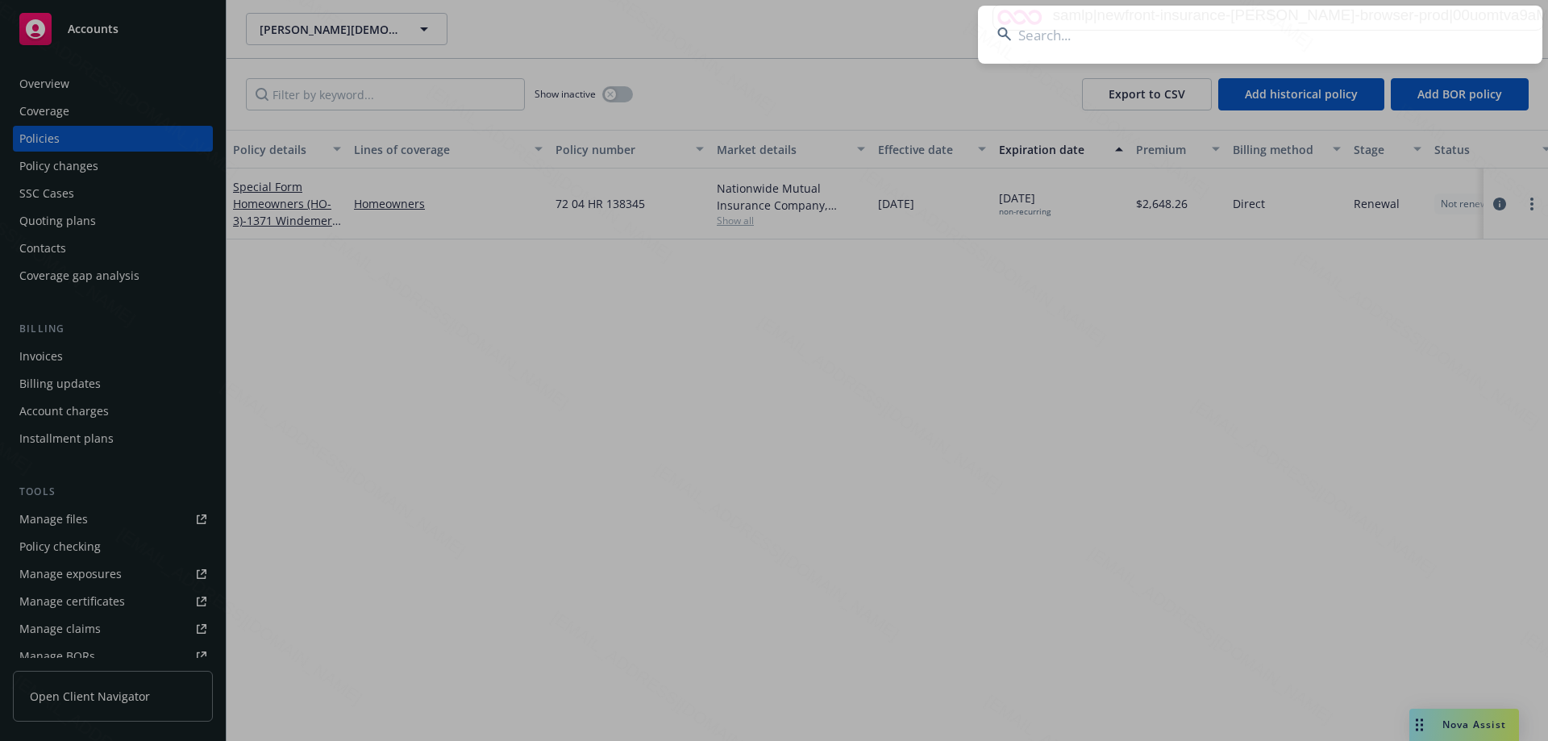
type input "[PERSON_NAME]"
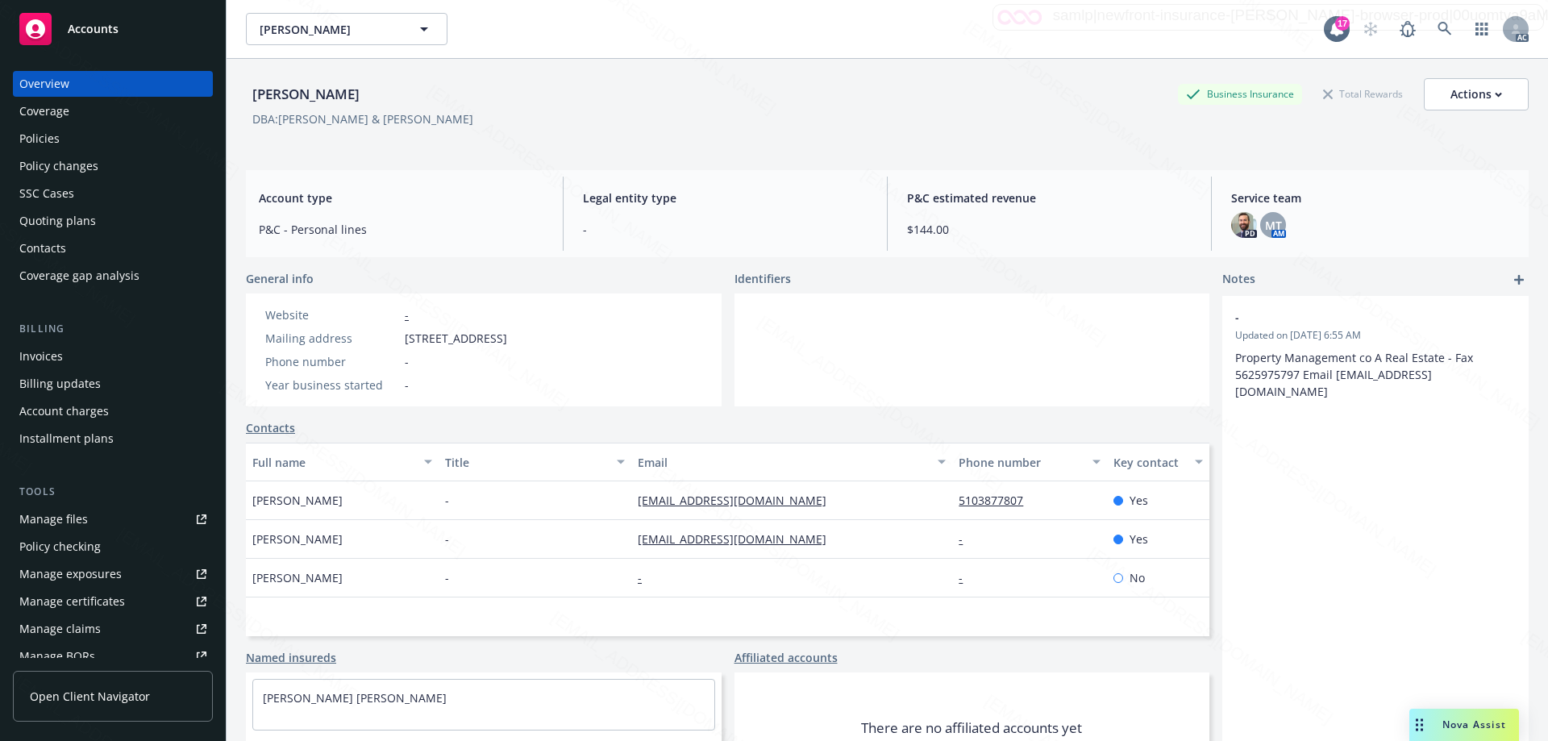
click at [44, 132] on div "Policies" at bounding box center [39, 139] width 40 height 26
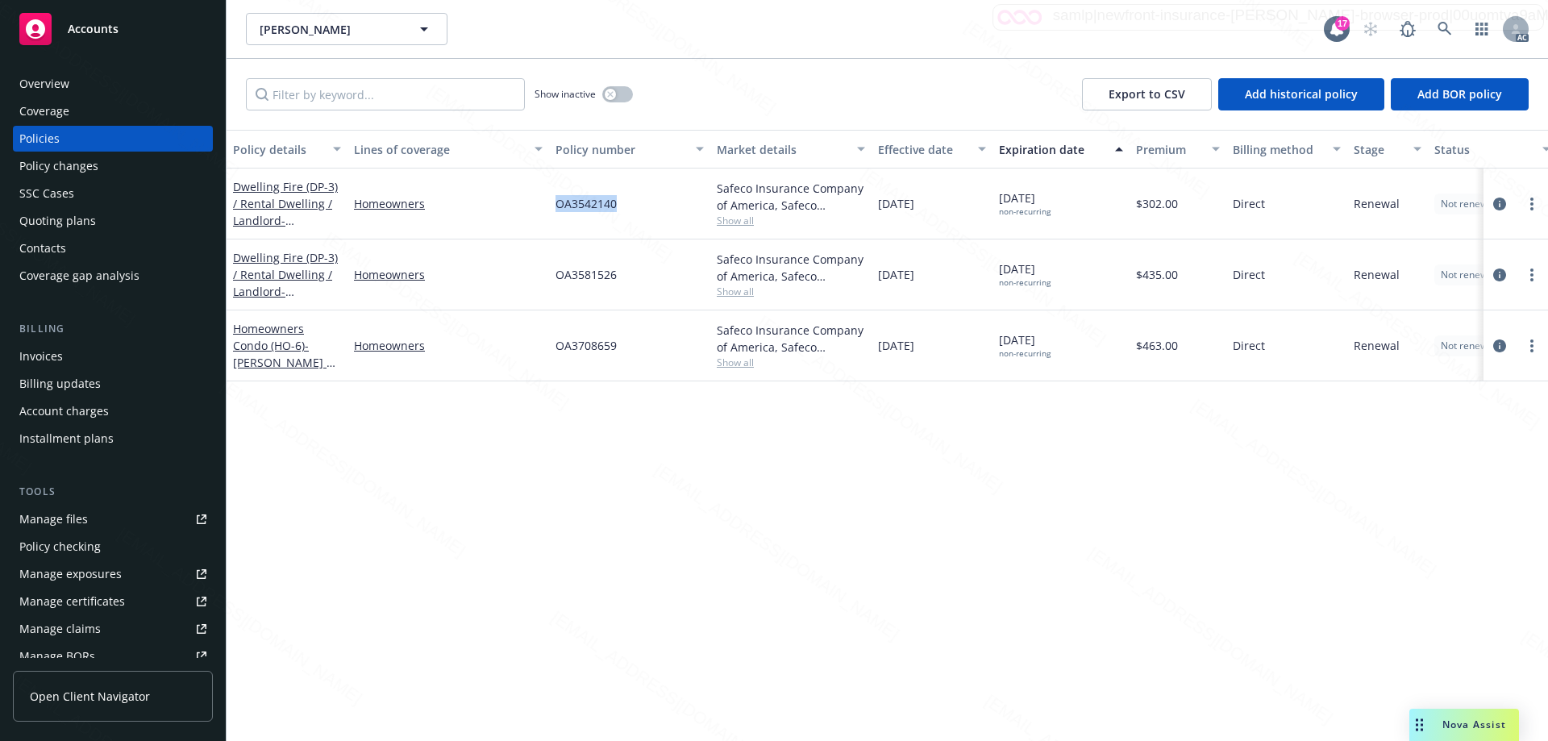
drag, startPoint x: 620, startPoint y: 208, endPoint x: 545, endPoint y: 204, distance: 75.1
click at [545, 204] on div "Dwelling Fire (DP-3) / Rental Dwelling / Landlord - [STREET_ADDRESS] Homeowners…" at bounding box center [1005, 204] width 1556 height 71
click at [628, 208] on div "OA3542140" at bounding box center [629, 204] width 161 height 71
click at [596, 203] on span "OA3542140" at bounding box center [586, 203] width 61 height 17
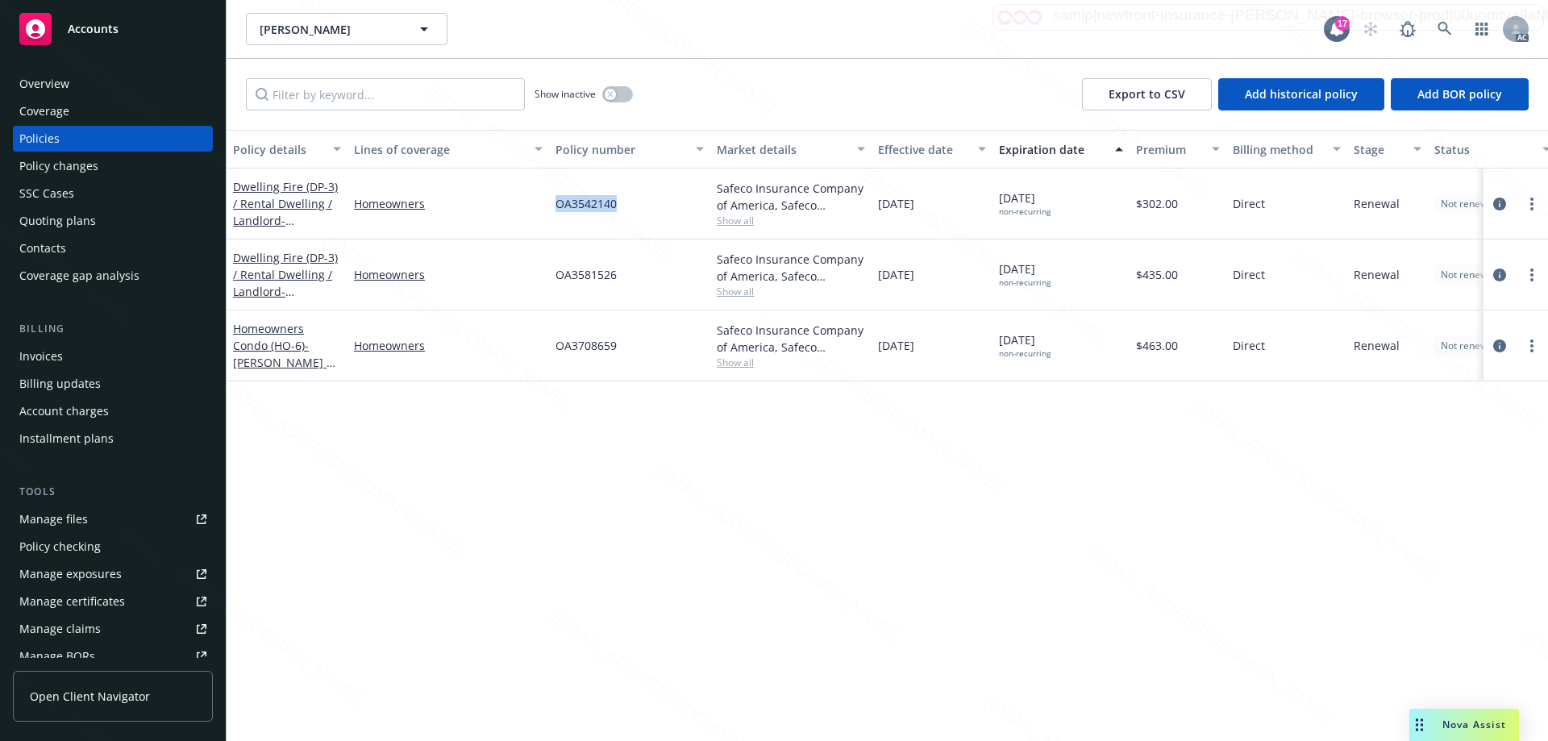
copy span "OA3542140"
click at [1436, 26] on link at bounding box center [1445, 29] width 32 height 32
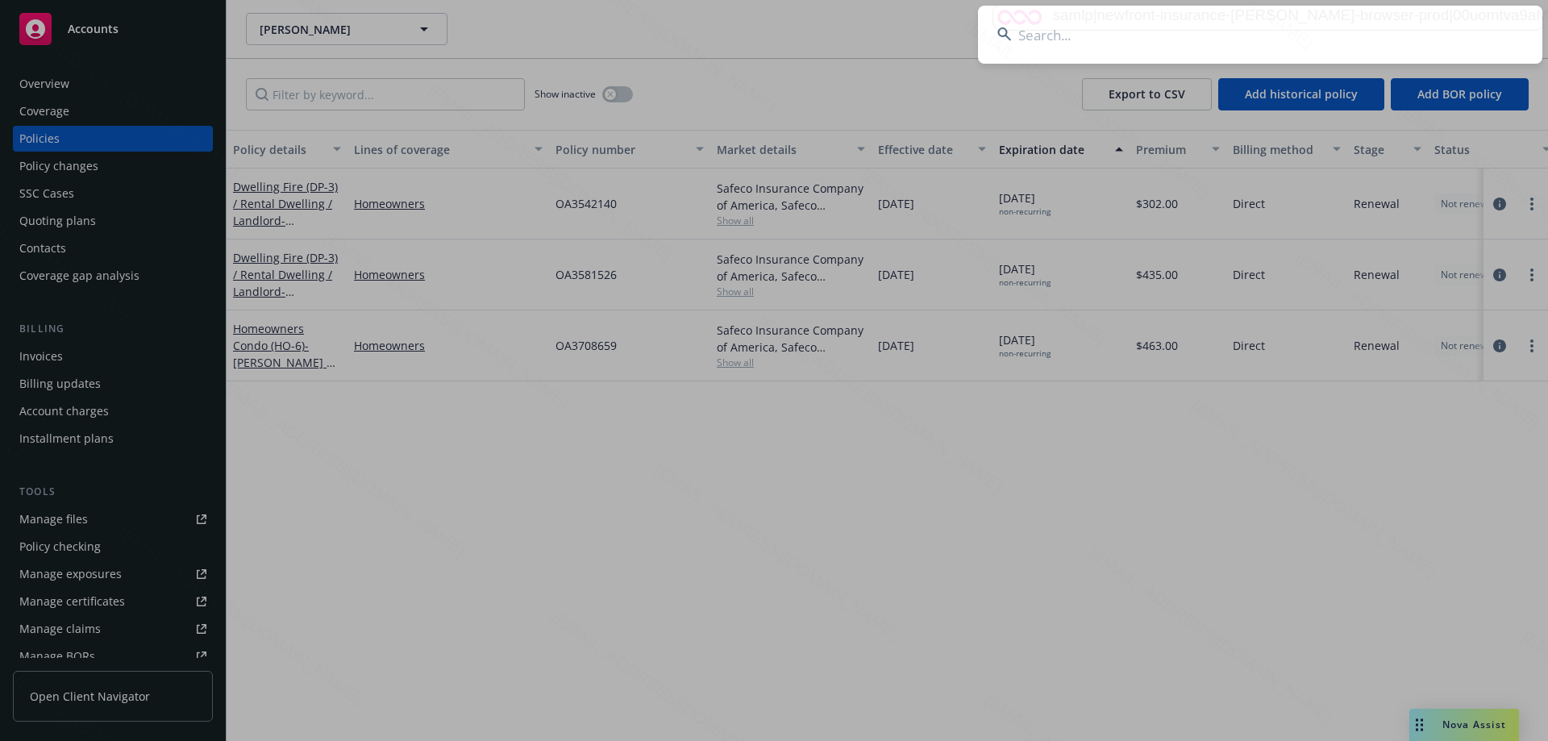
type input "[PERSON_NAME] High"
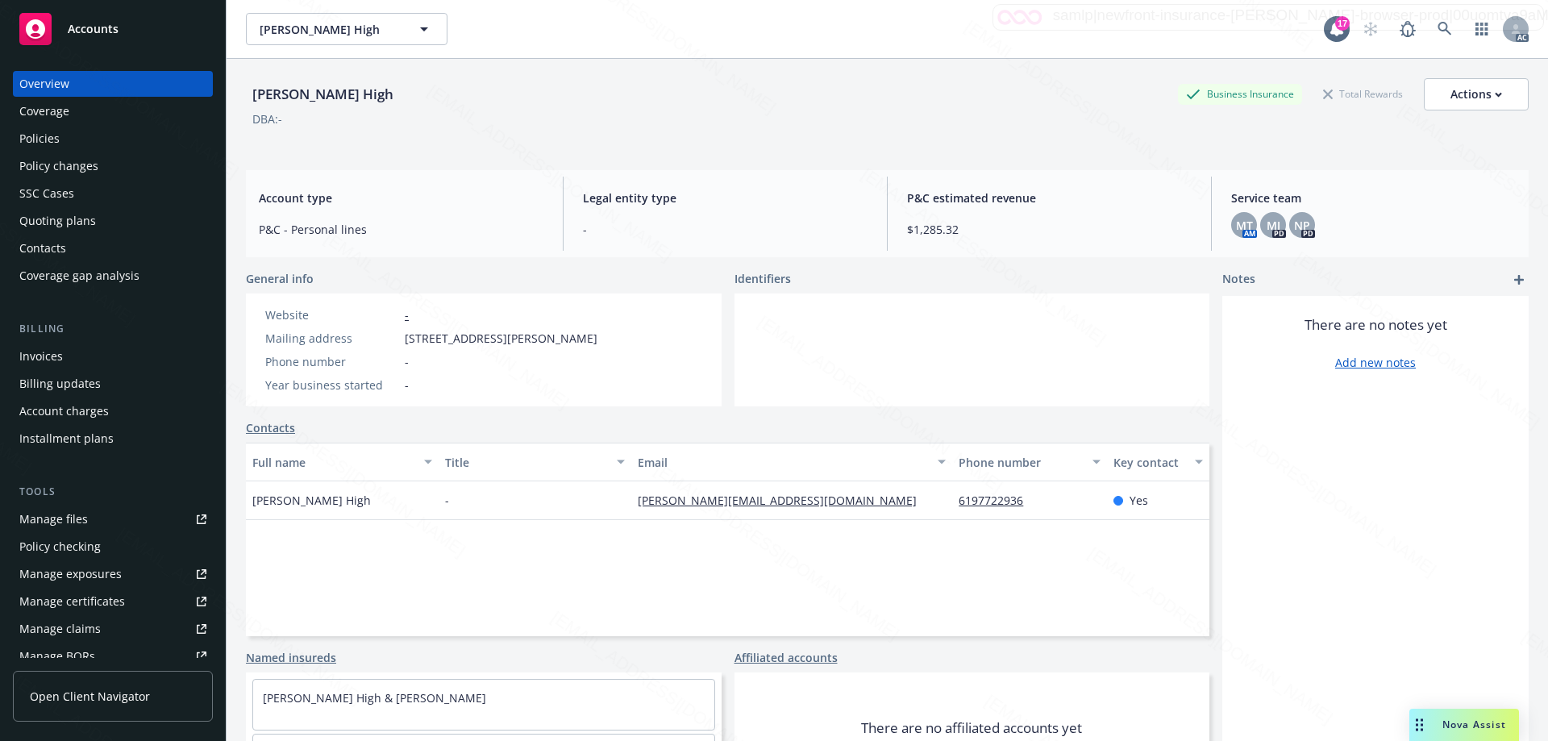
click at [64, 139] on div "Policies" at bounding box center [112, 139] width 187 height 26
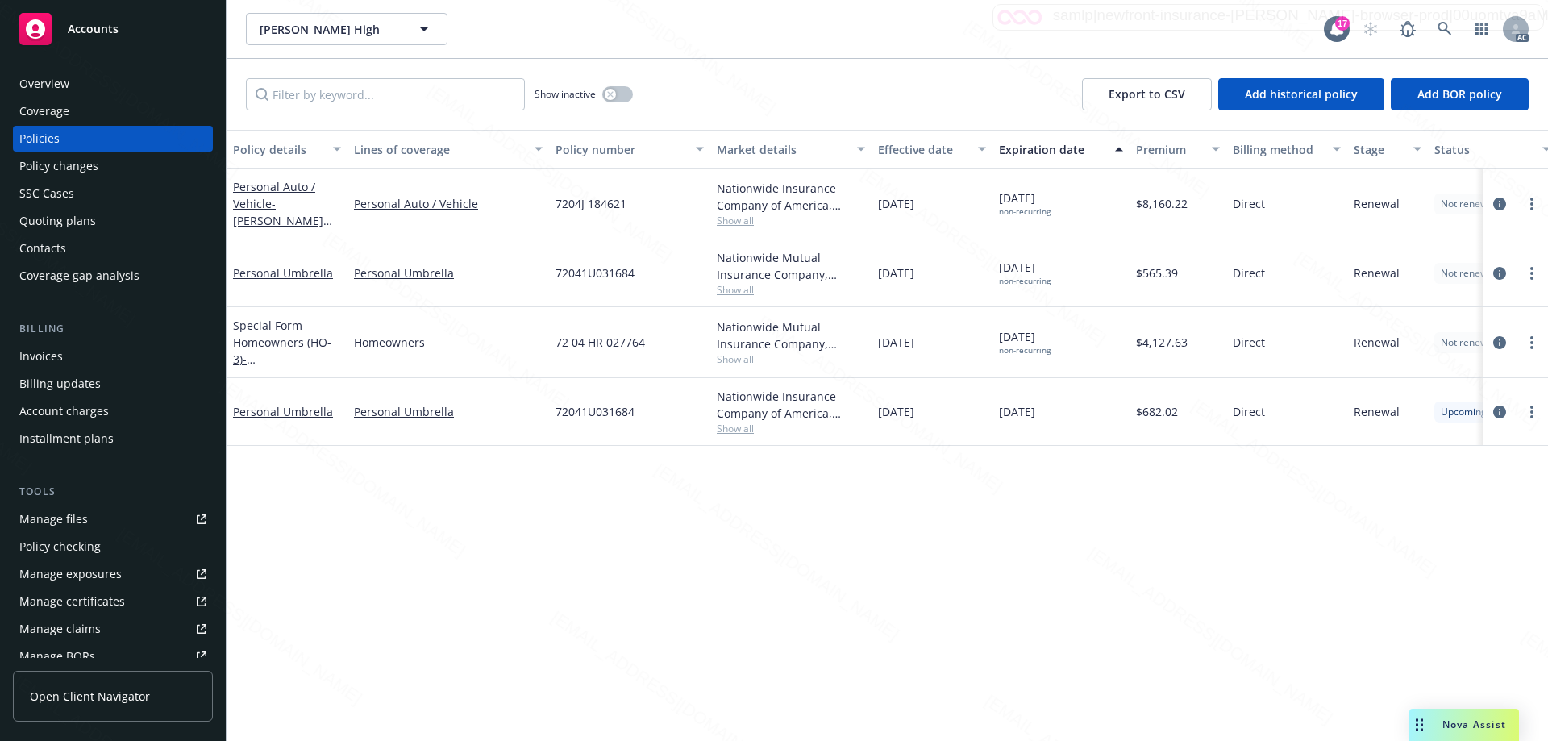
click at [633, 206] on div "7204J 184621" at bounding box center [629, 204] width 161 height 71
drag, startPoint x: 556, startPoint y: 202, endPoint x: 629, endPoint y: 205, distance: 73.4
click at [629, 205] on div "7204J 184621" at bounding box center [629, 204] width 161 height 71
copy span "7204J 184621"
click at [1444, 25] on icon at bounding box center [1445, 29] width 15 height 15
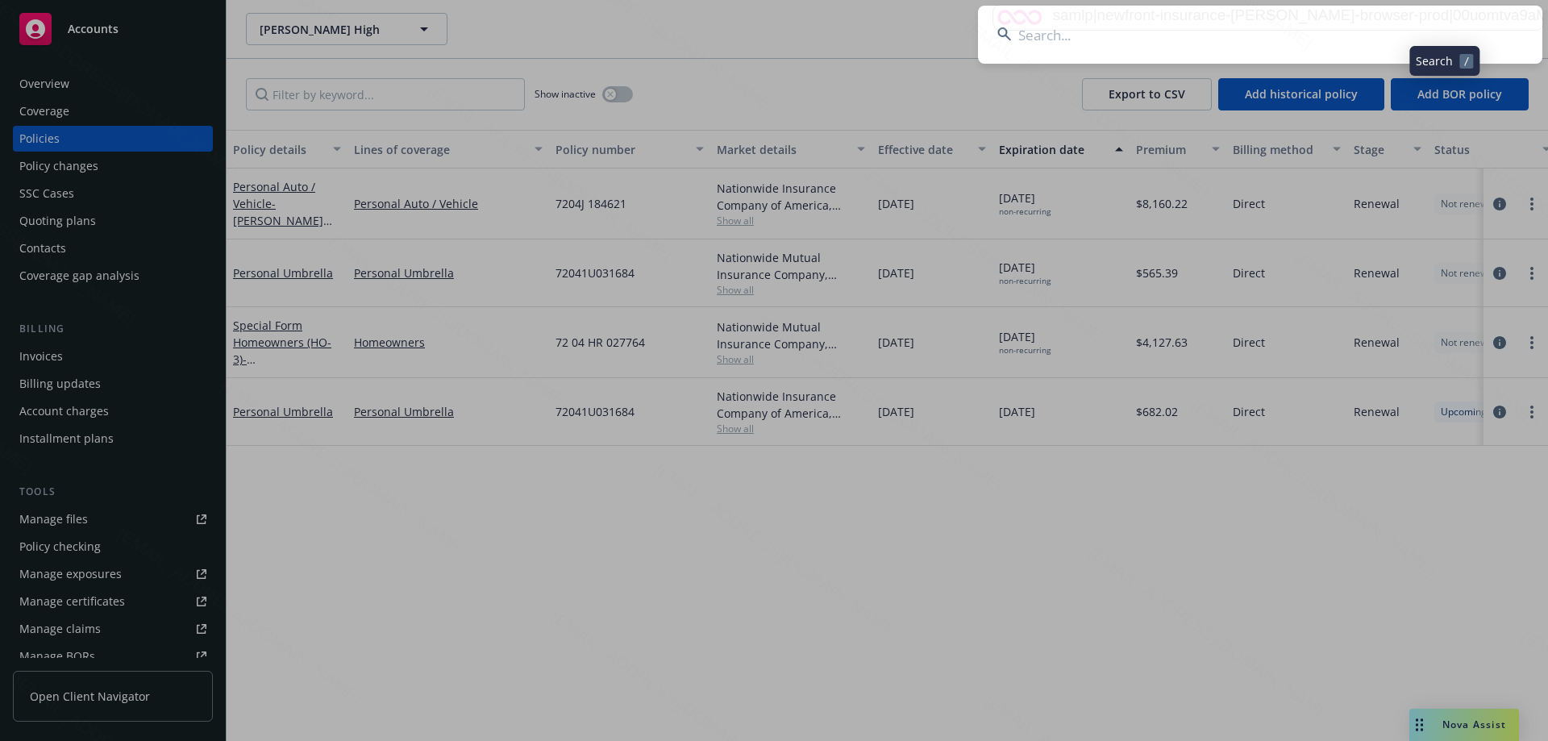
type input "[PERSON_NAME]"
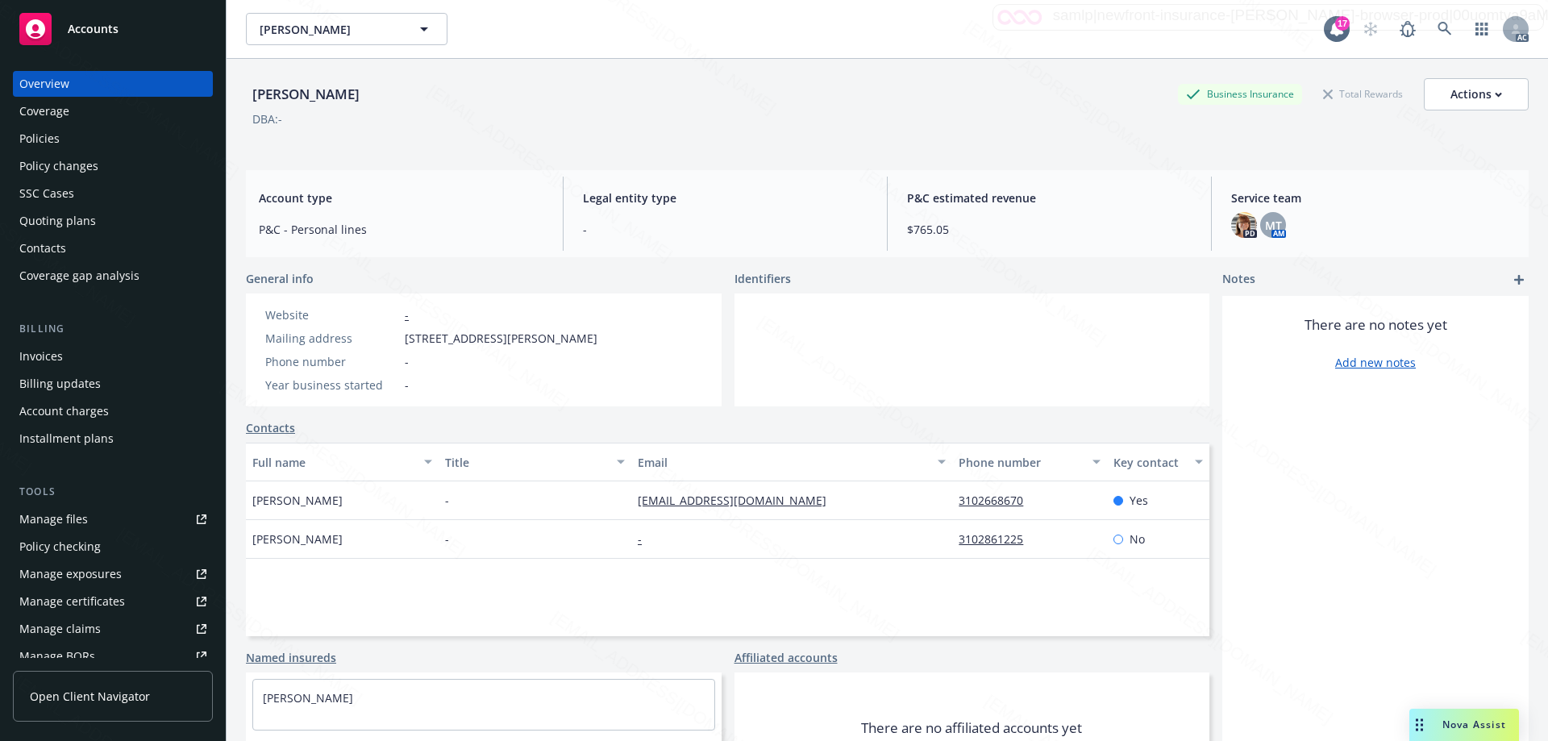
click at [56, 140] on div "Policies" at bounding box center [39, 139] width 40 height 26
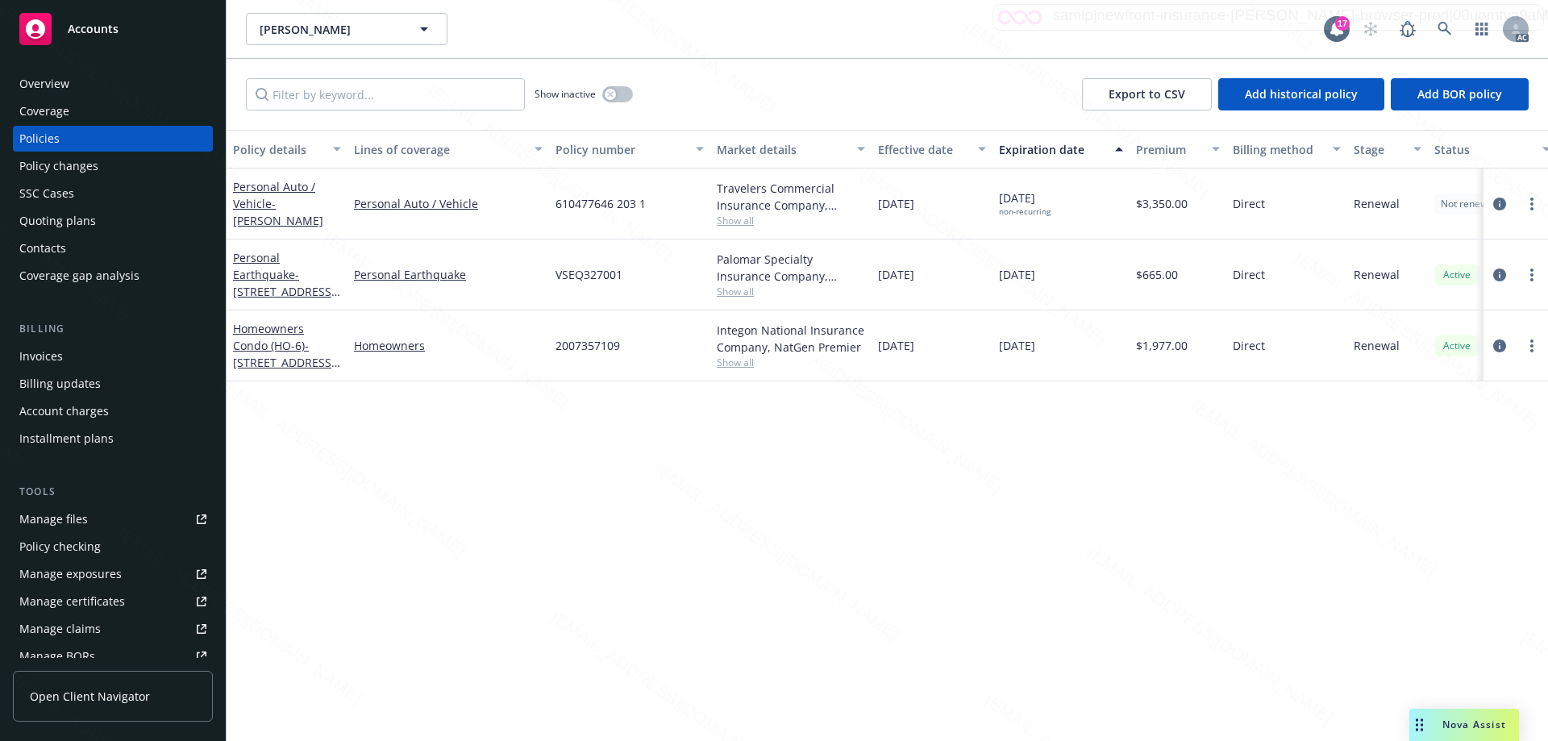
drag, startPoint x: 652, startPoint y: 208, endPoint x: 620, endPoint y: 207, distance: 31.5
click at [652, 207] on div "610477646 203 1" at bounding box center [629, 204] width 161 height 71
drag, startPoint x: 552, startPoint y: 205, endPoint x: 671, endPoint y: 204, distance: 118.5
click at [671, 204] on div "610477646 203 1" at bounding box center [629, 204] width 161 height 71
copy span "610477646 203 1"
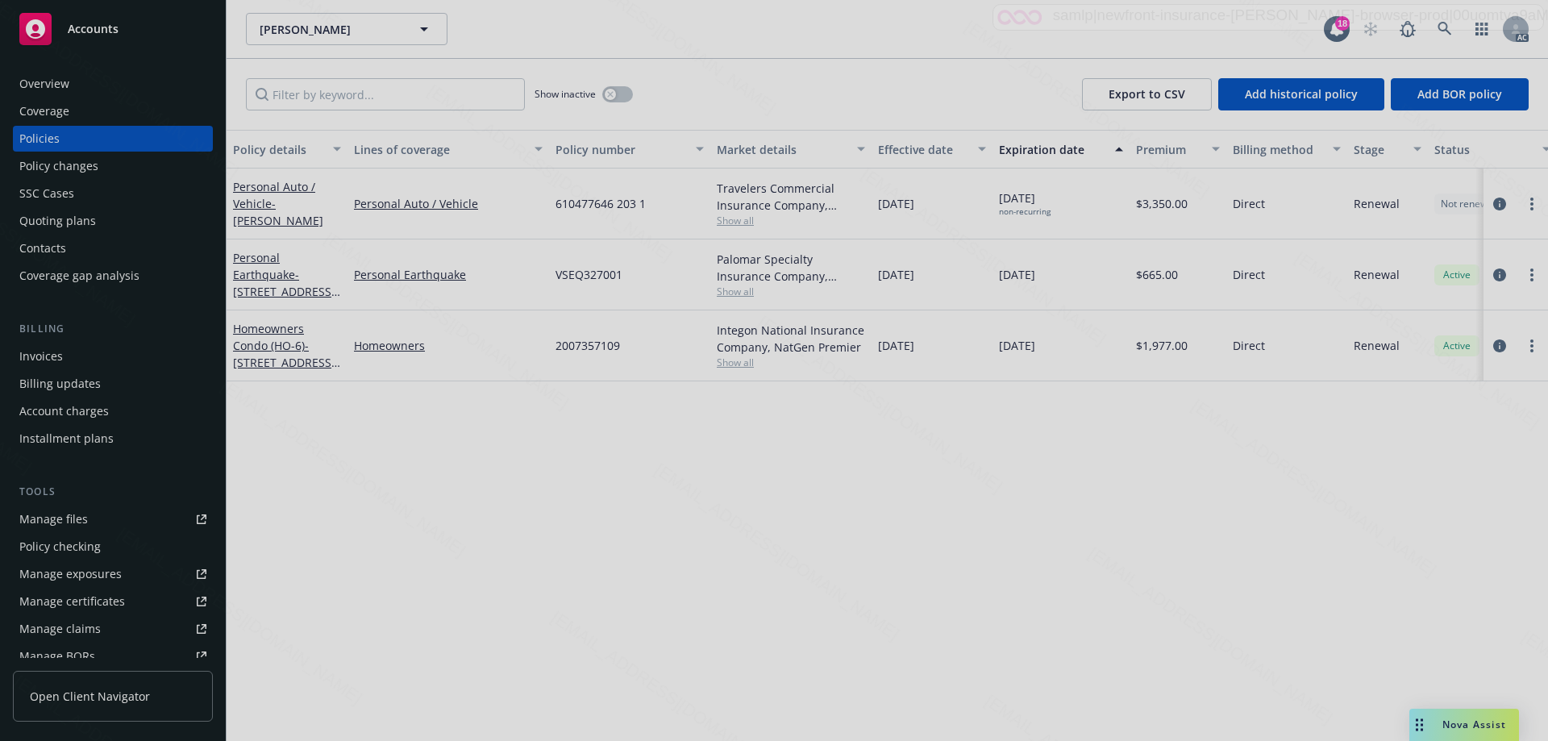
click at [1243, 481] on div at bounding box center [774, 370] width 1548 height 741
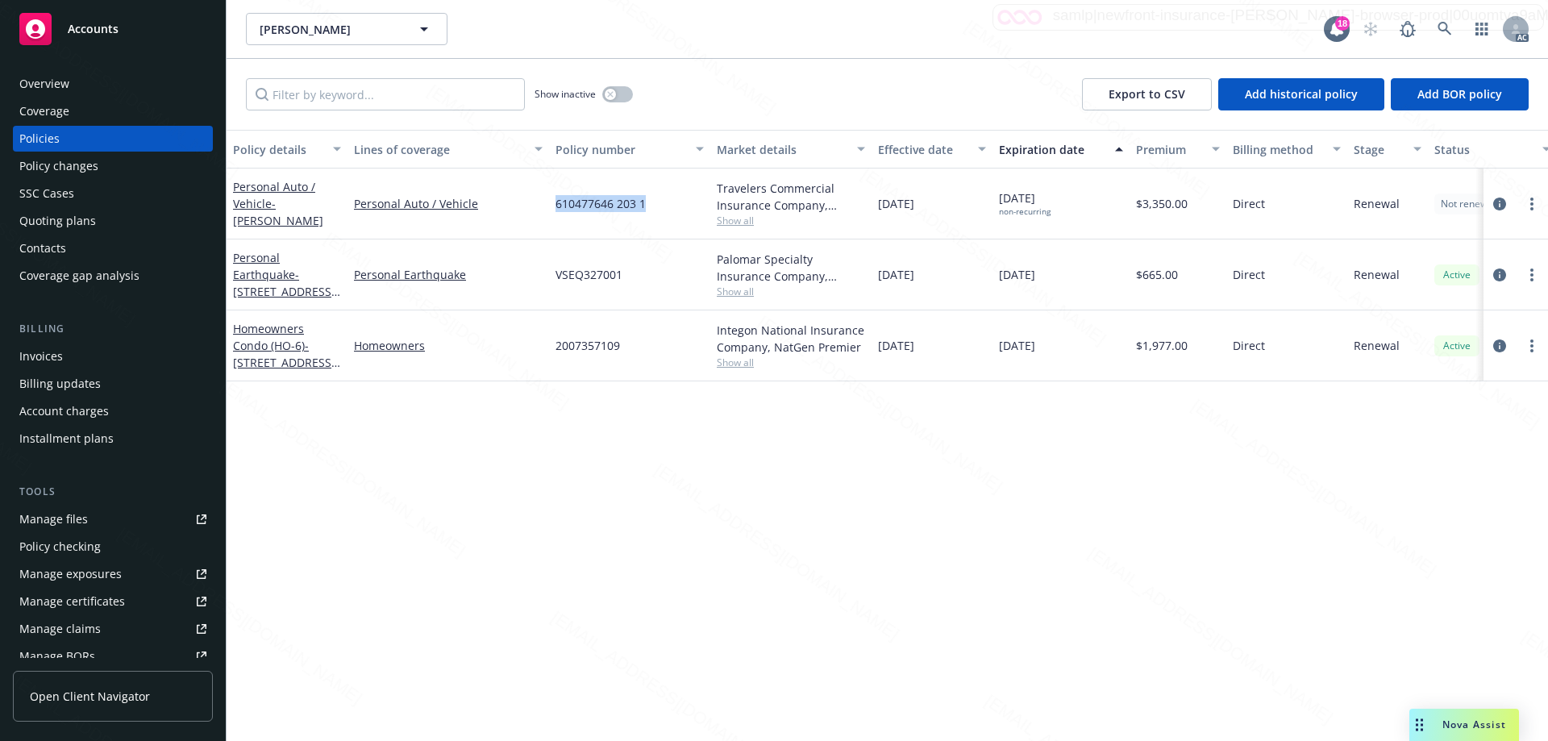
drag, startPoint x: 656, startPoint y: 203, endPoint x: 556, endPoint y: 204, distance: 100.0
click at [556, 204] on div "610477646 203 1" at bounding box center [629, 204] width 161 height 71
copy span "610477646 203 1"
click at [676, 204] on div "610477646 203 1" at bounding box center [629, 204] width 161 height 71
click at [604, 207] on span "610477646 203 1" at bounding box center [601, 203] width 90 height 17
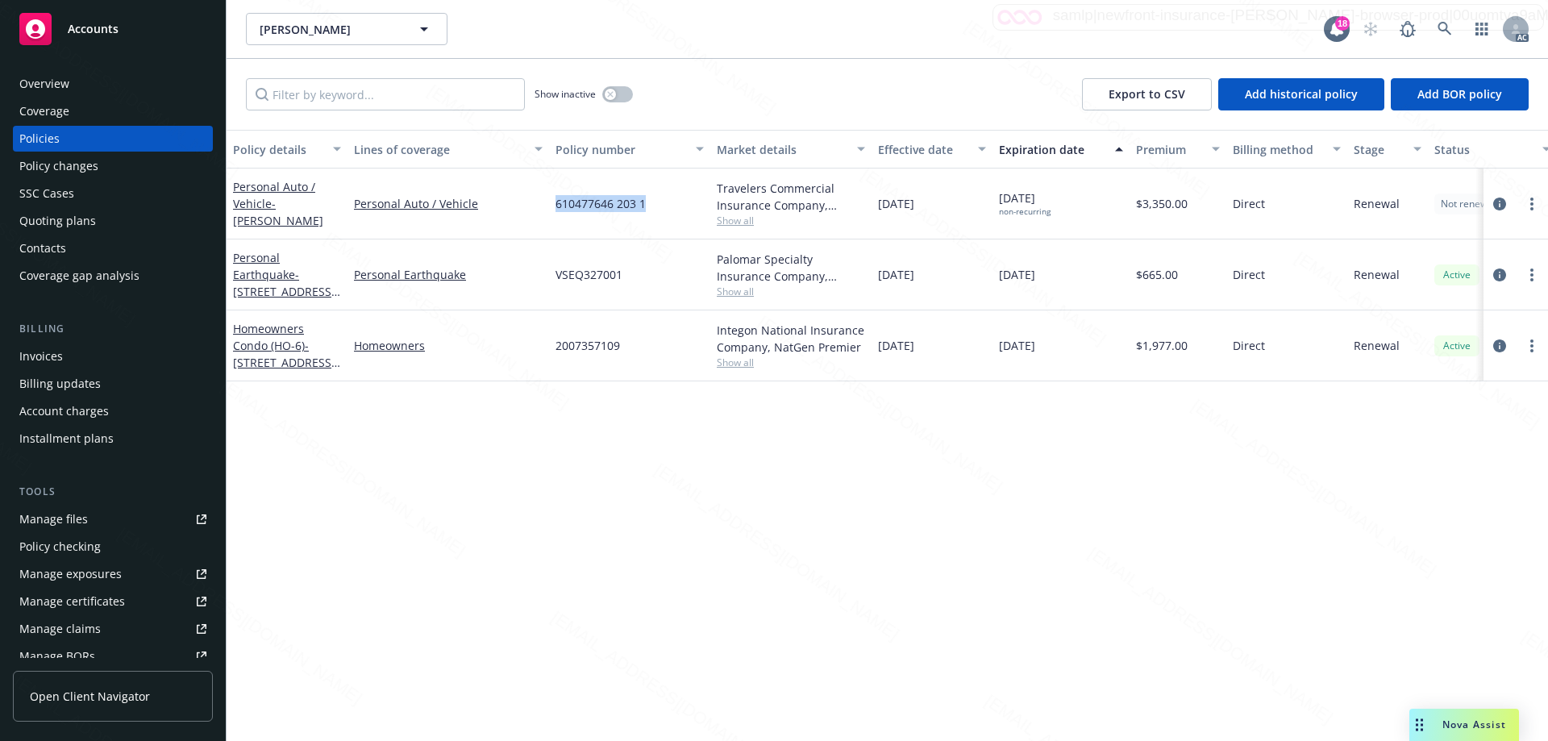
drag, startPoint x: 656, startPoint y: 199, endPoint x: 558, endPoint y: 202, distance: 97.6
click at [558, 202] on div "610477646 203 1" at bounding box center [629, 204] width 161 height 71
click at [85, 26] on span "Accounts" at bounding box center [93, 29] width 51 height 13
